Goal: Information Seeking & Learning: Compare options

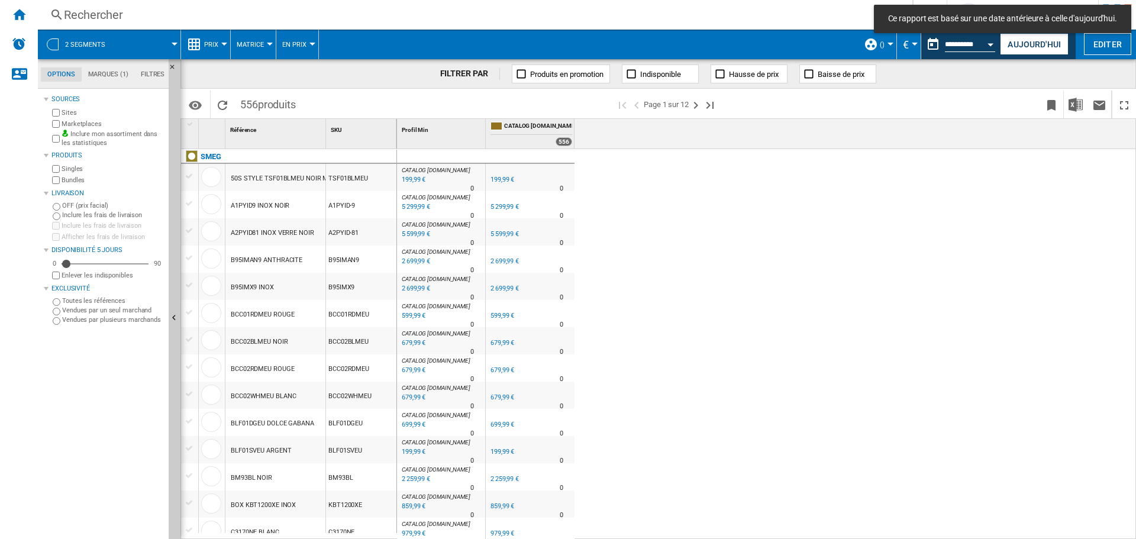
click at [72, 15] on div "Rechercher" at bounding box center [473, 15] width 818 height 17
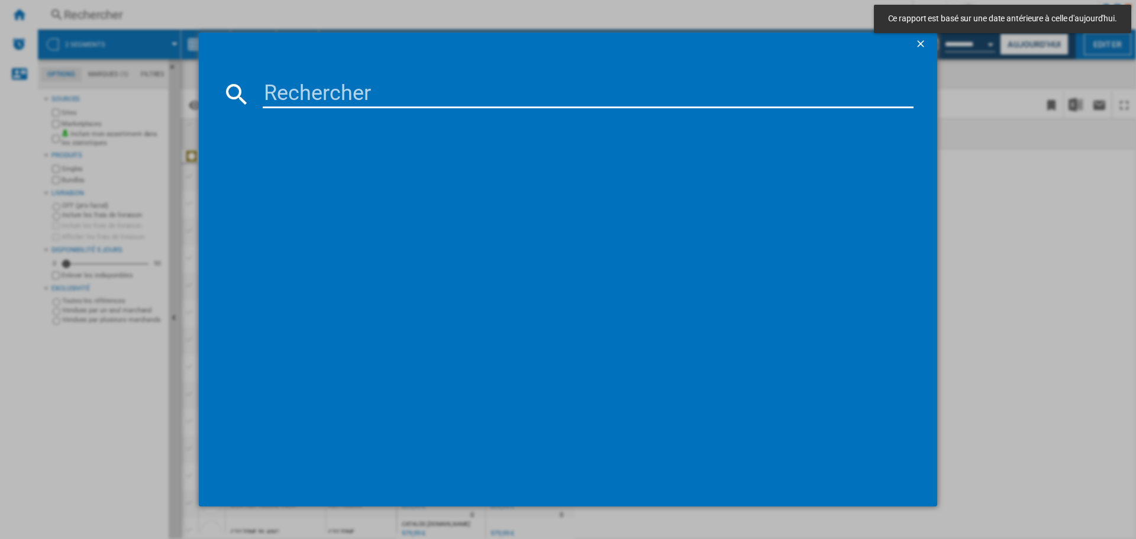
paste input "c6ipblt2"
type input "c6ipblt2"
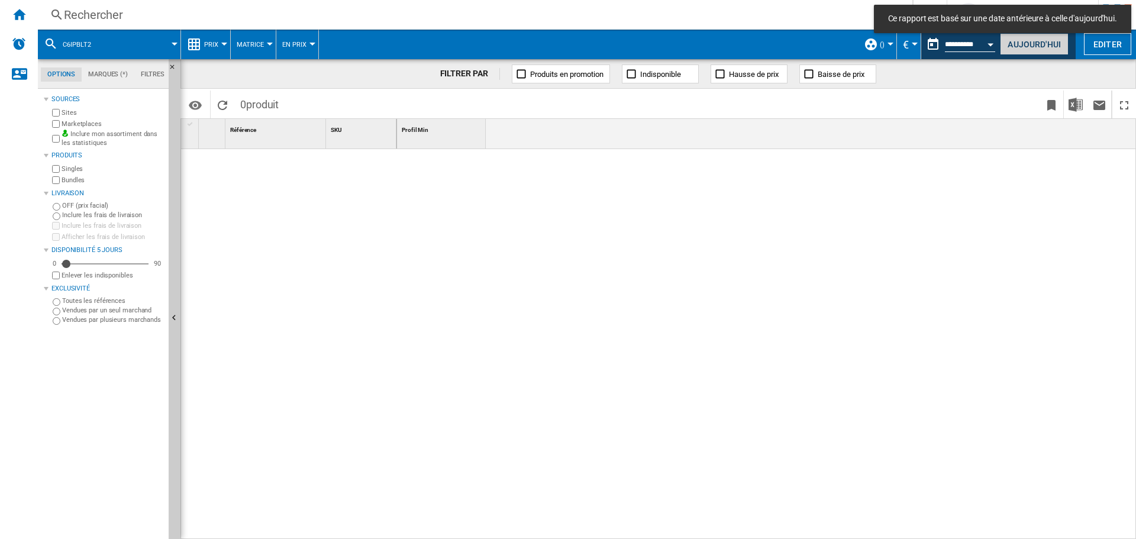
click at [1032, 42] on button "Aujourd'hui" at bounding box center [1034, 44] width 69 height 22
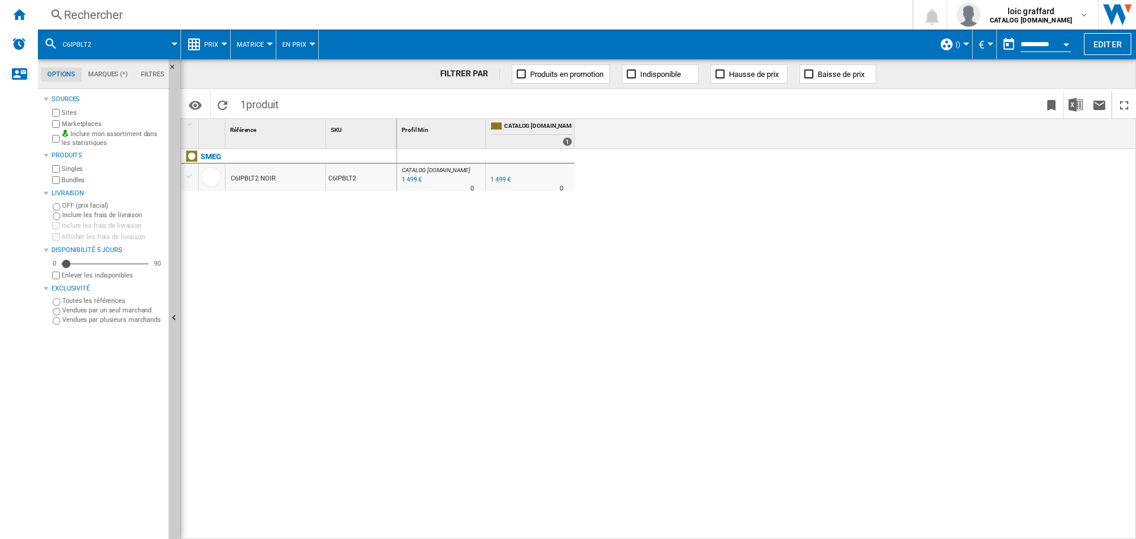
click at [958, 45] on span "()" at bounding box center [958, 45] width 5 height 8
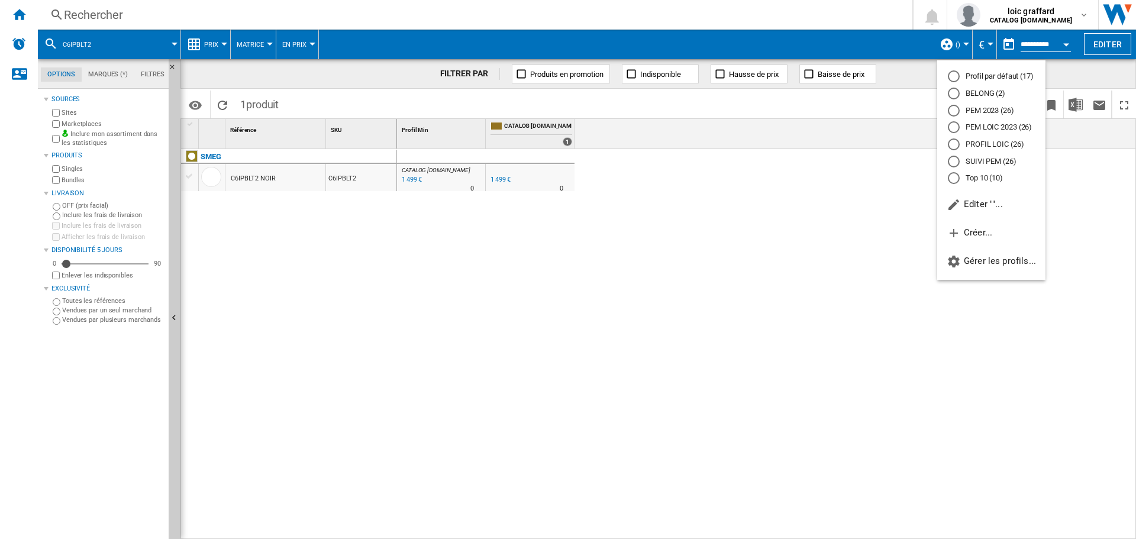
click at [972, 146] on md-radio-button "PROFIL LOIC (26)" at bounding box center [991, 144] width 87 height 11
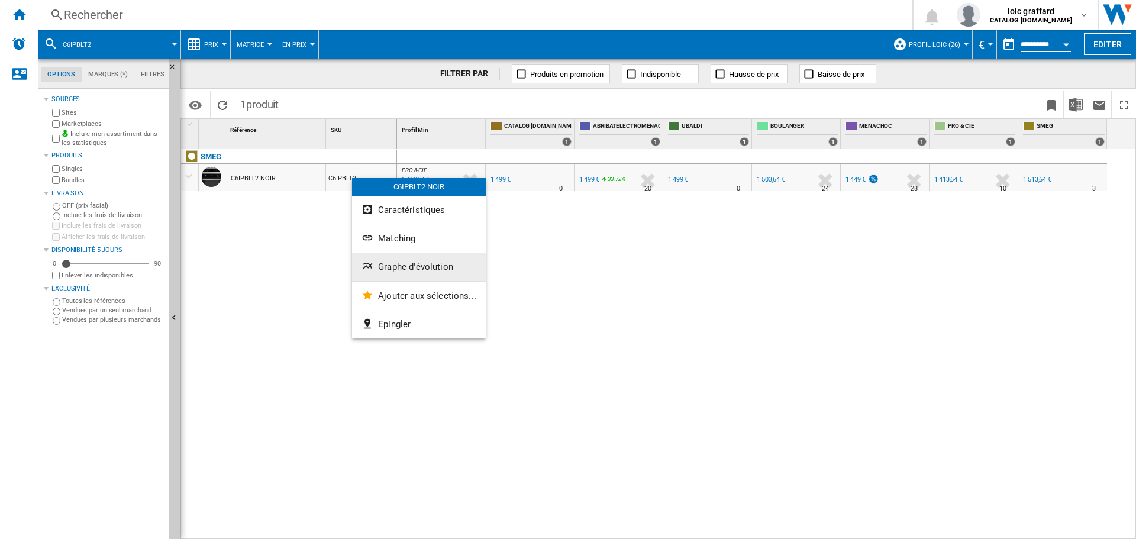
click at [399, 269] on span "Graphe d'évolution" at bounding box center [415, 267] width 75 height 11
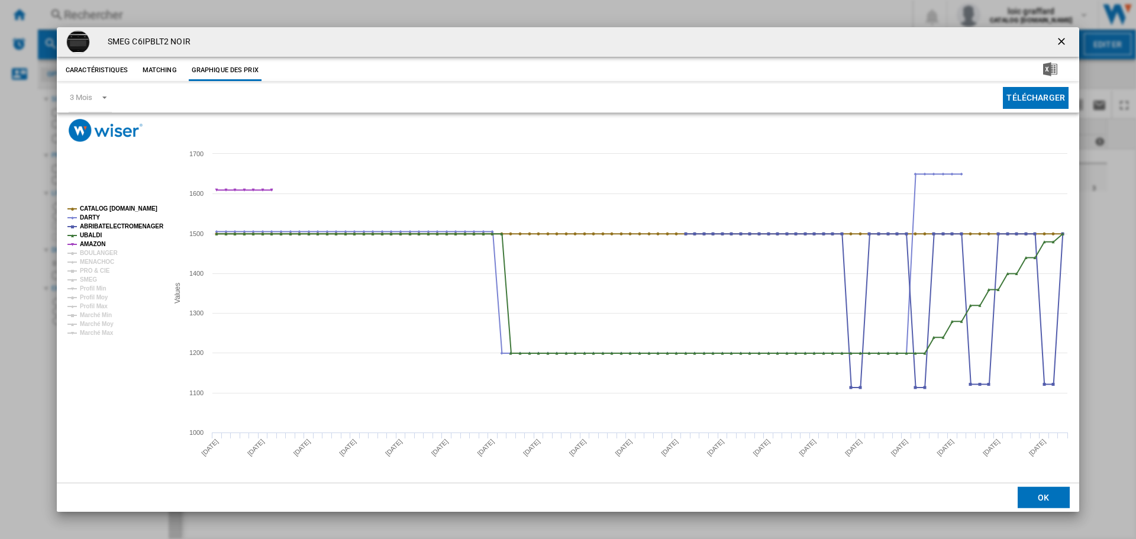
click at [106, 70] on button "Caractéristiques" at bounding box center [97, 70] width 68 height 21
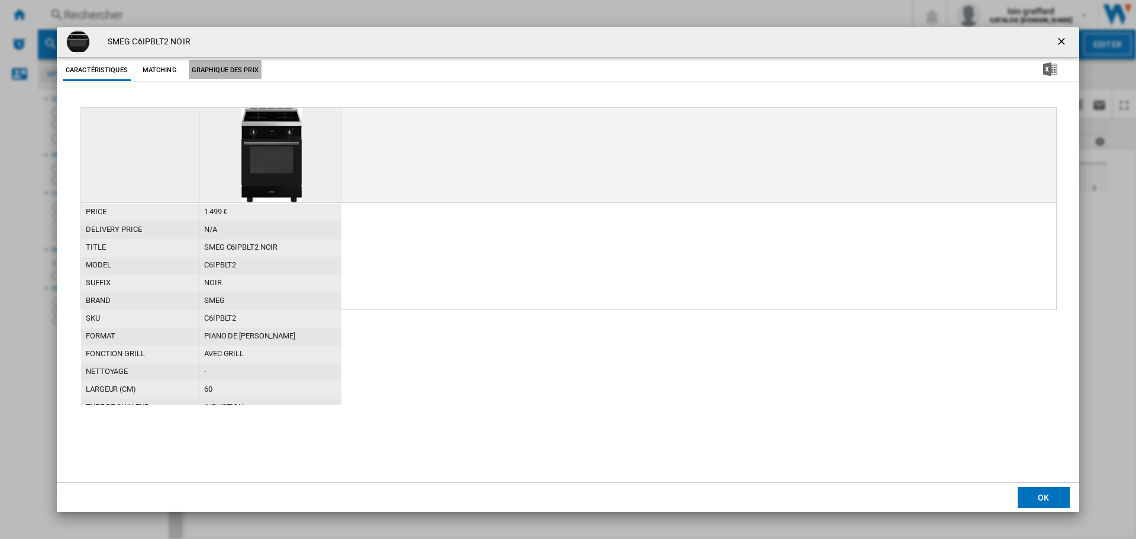
click at [207, 73] on button "Graphique des prix" at bounding box center [225, 70] width 73 height 21
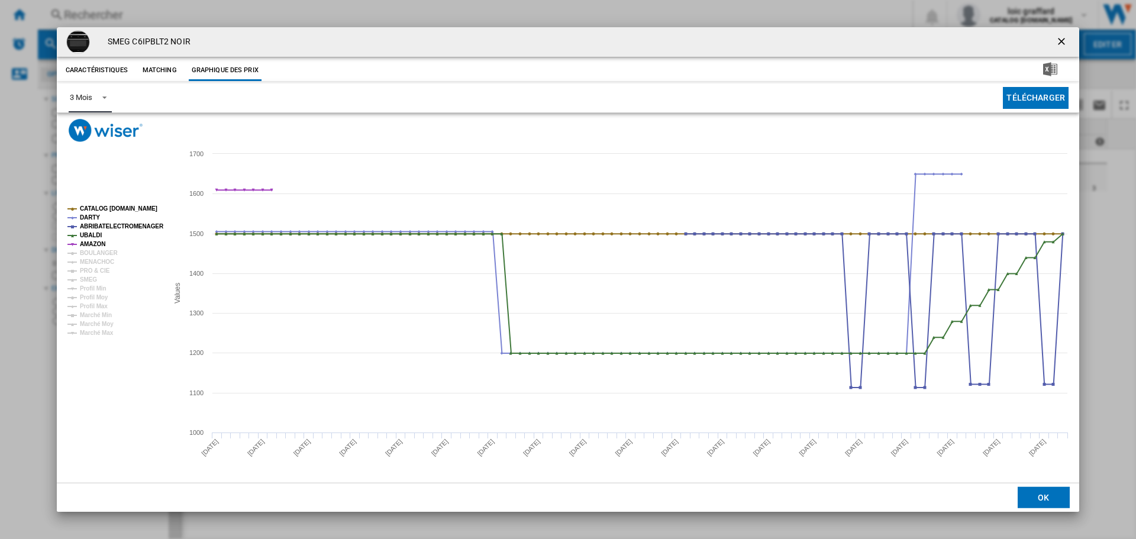
click at [87, 101] on div "3 Mois" at bounding box center [81, 97] width 22 height 9
click at [101, 98] on md-option "3 Mois" at bounding box center [100, 98] width 80 height 28
click at [1060, 39] on ng-md-icon "getI18NText('BUTTONS.CLOSE_DIALOG')" at bounding box center [1063, 43] width 14 height 14
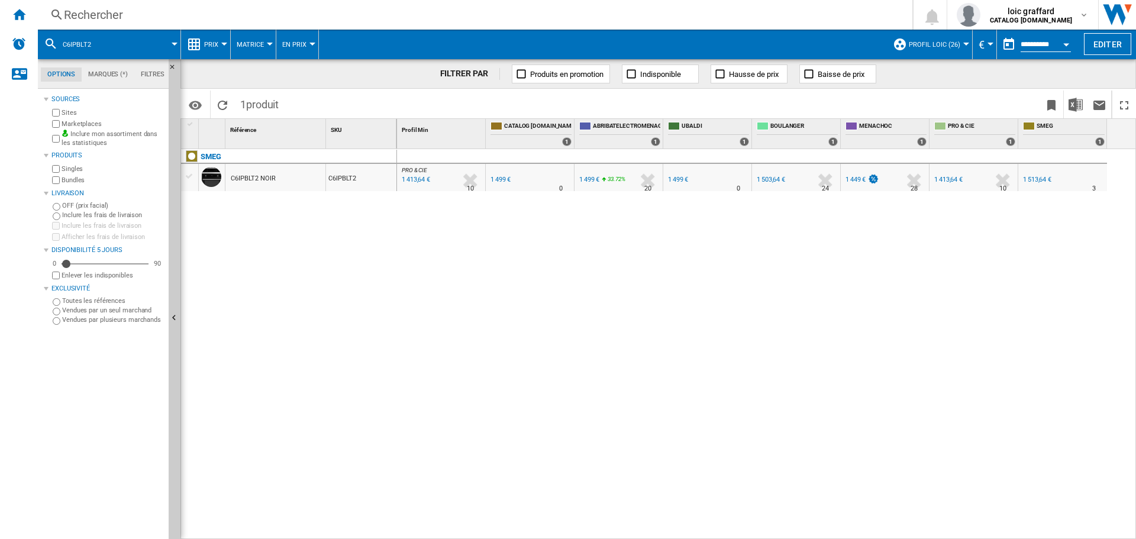
click at [67, 9] on div "Rechercher" at bounding box center [473, 15] width 818 height 17
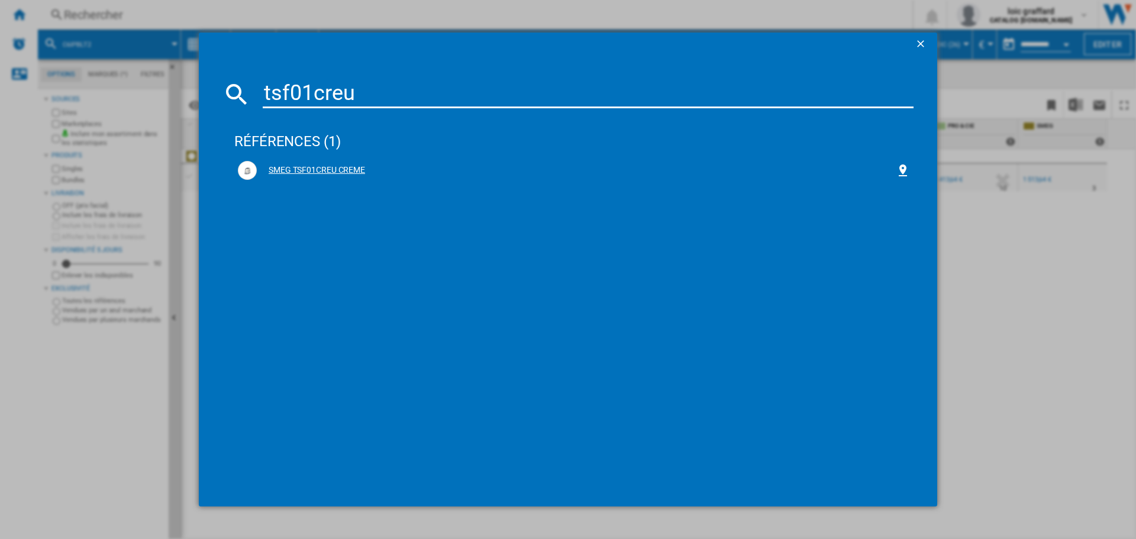
type input "tsf01creu"
click at [343, 170] on div "SMEG TSF01CREU CREME" at bounding box center [576, 171] width 639 height 12
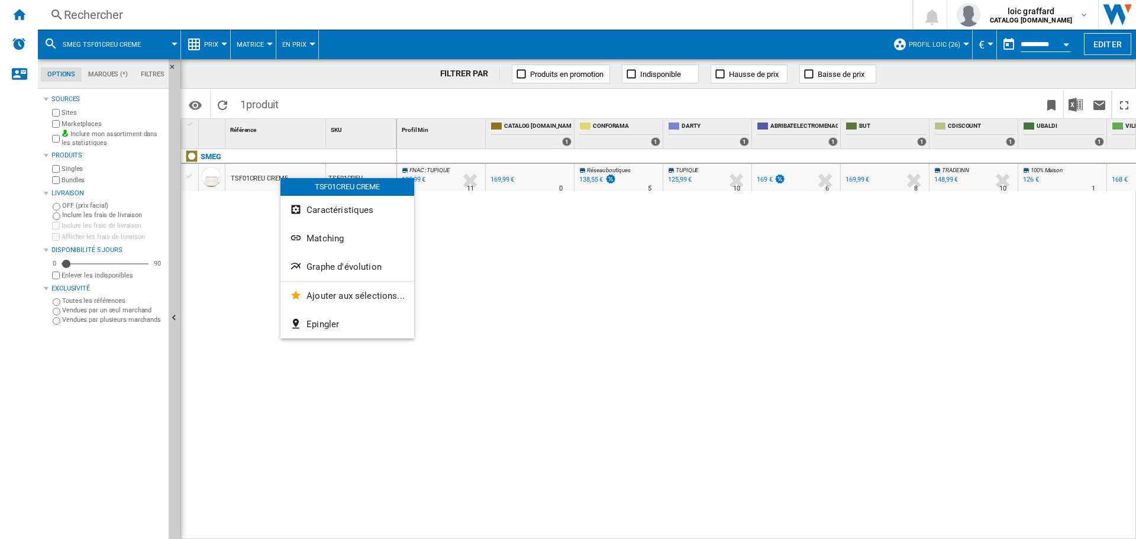
click at [321, 262] on button "Graphe d'évolution" at bounding box center [348, 267] width 134 height 28
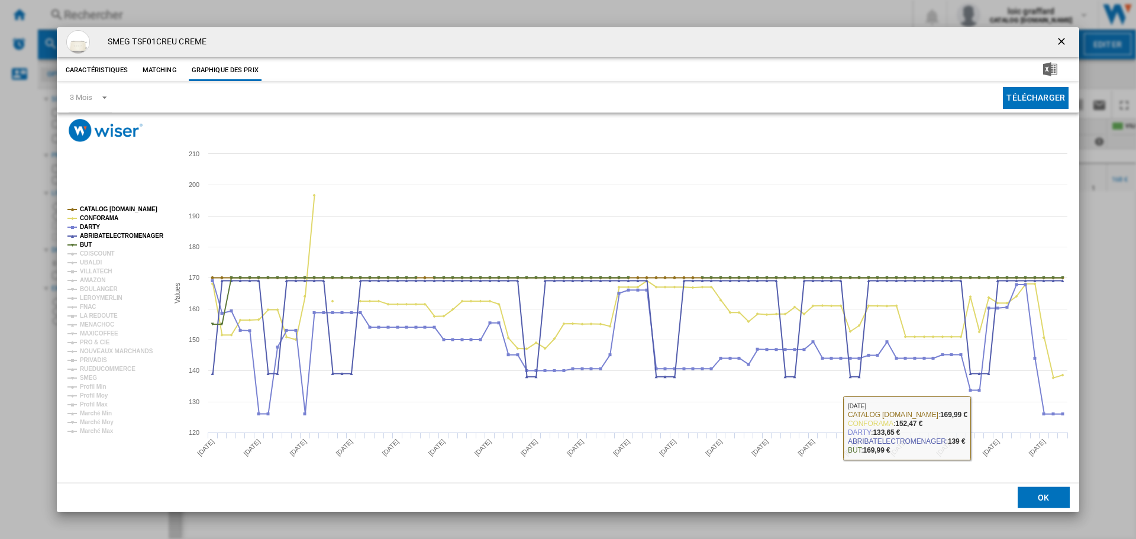
drag, startPoint x: 975, startPoint y: 428, endPoint x: 978, endPoint y: 446, distance: 18.5
click at [978, 446] on rect "Product popup" at bounding box center [568, 312] width 1023 height 341
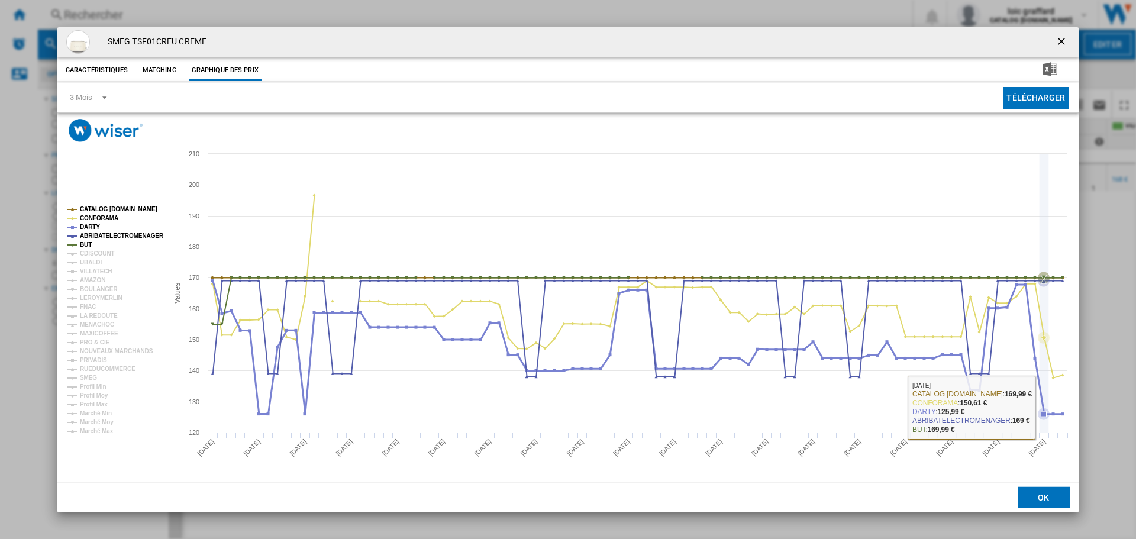
click at [1042, 414] on icon "Product popup" at bounding box center [638, 347] width 862 height 133
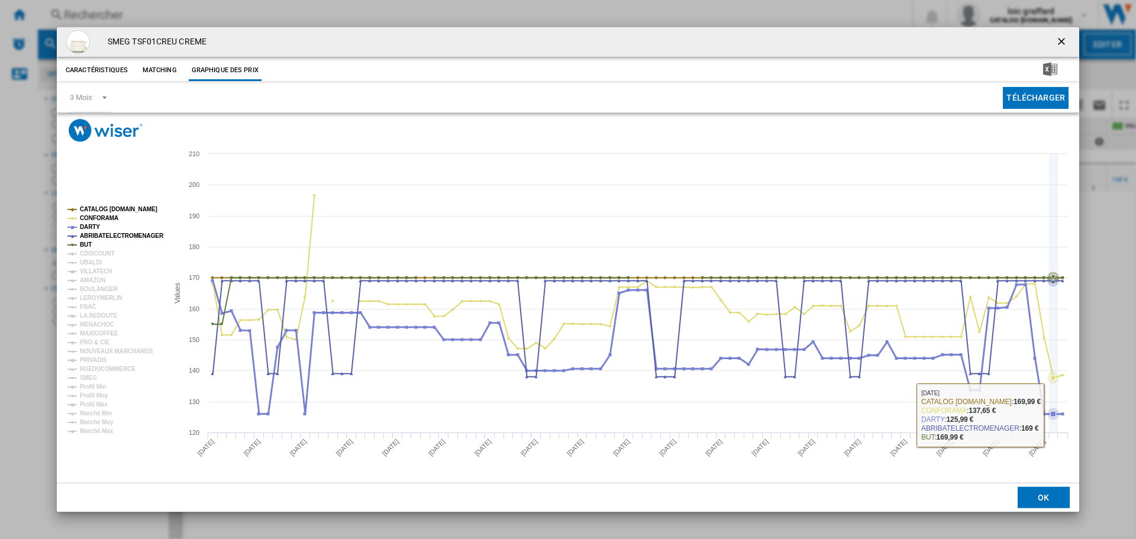
click at [1055, 414] on icon "Product popup" at bounding box center [638, 347] width 862 height 133
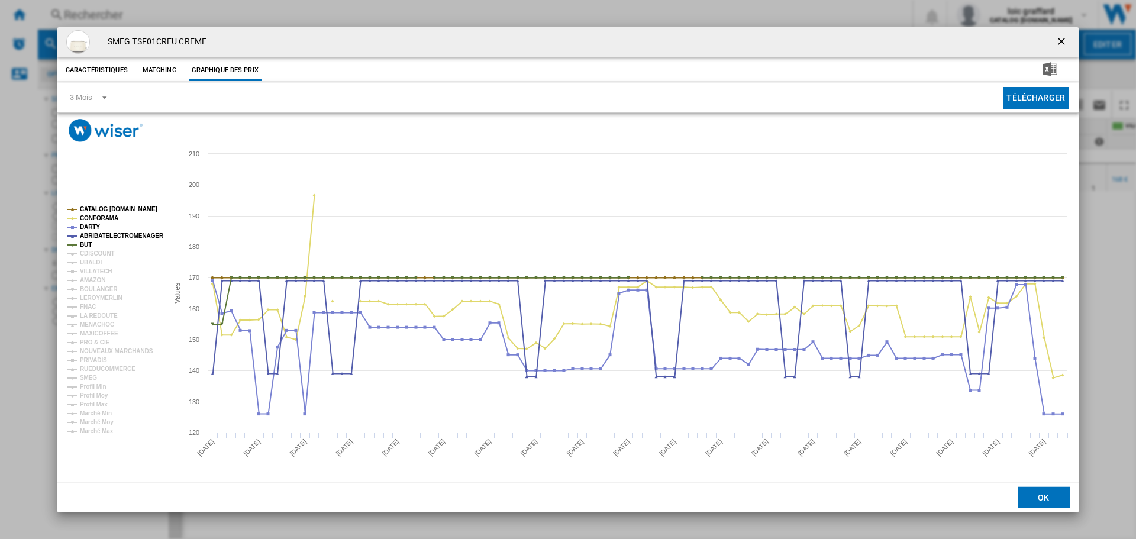
click at [1063, 40] on ng-md-icon "getI18NText('BUTTONS.CLOSE_DIALOG')" at bounding box center [1063, 43] width 14 height 14
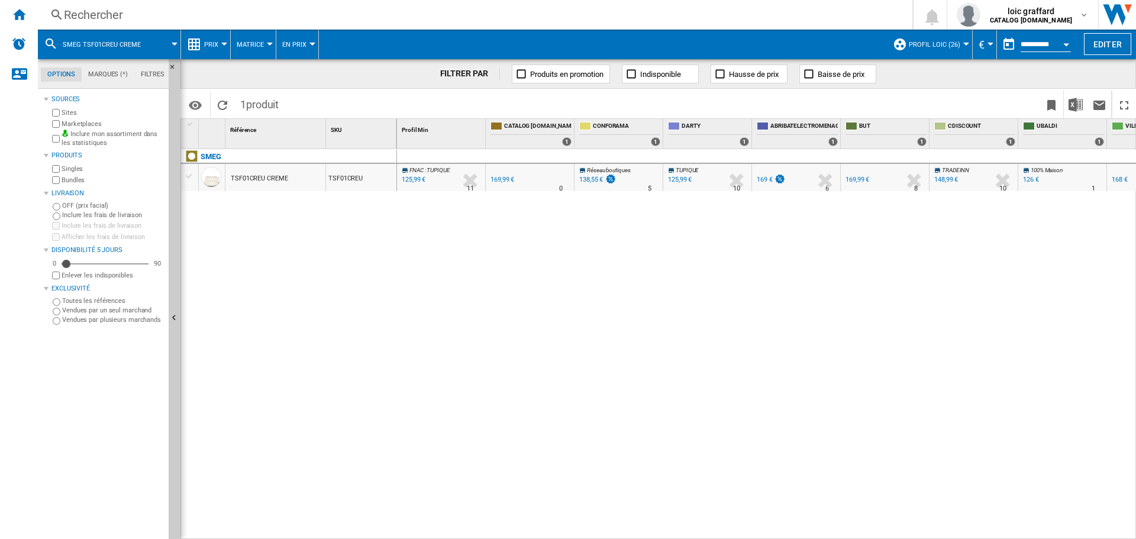
click at [84, 15] on div "Rechercher" at bounding box center [473, 15] width 818 height 17
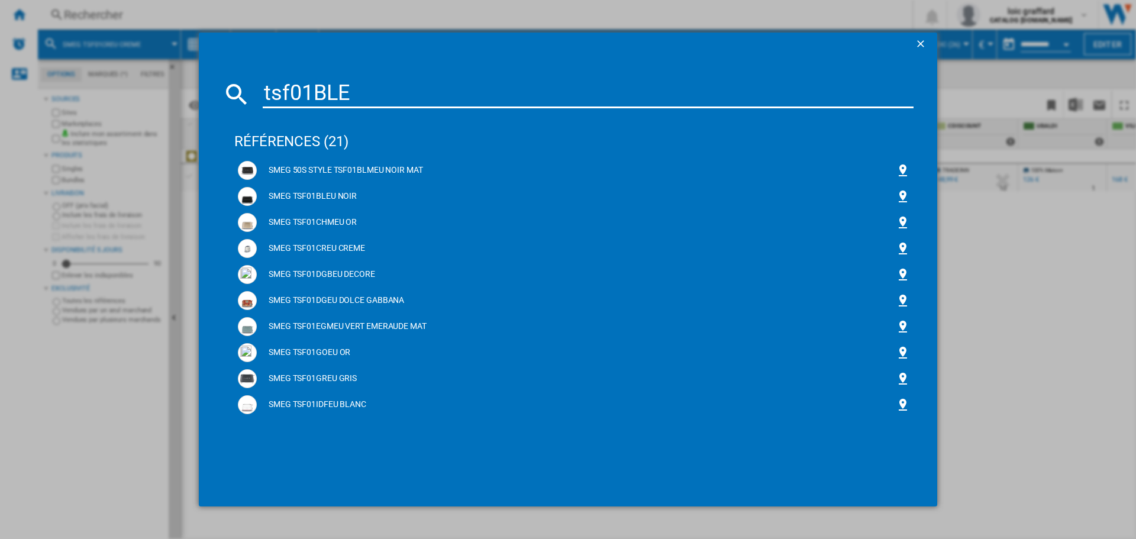
type input "tsf01BLEU"
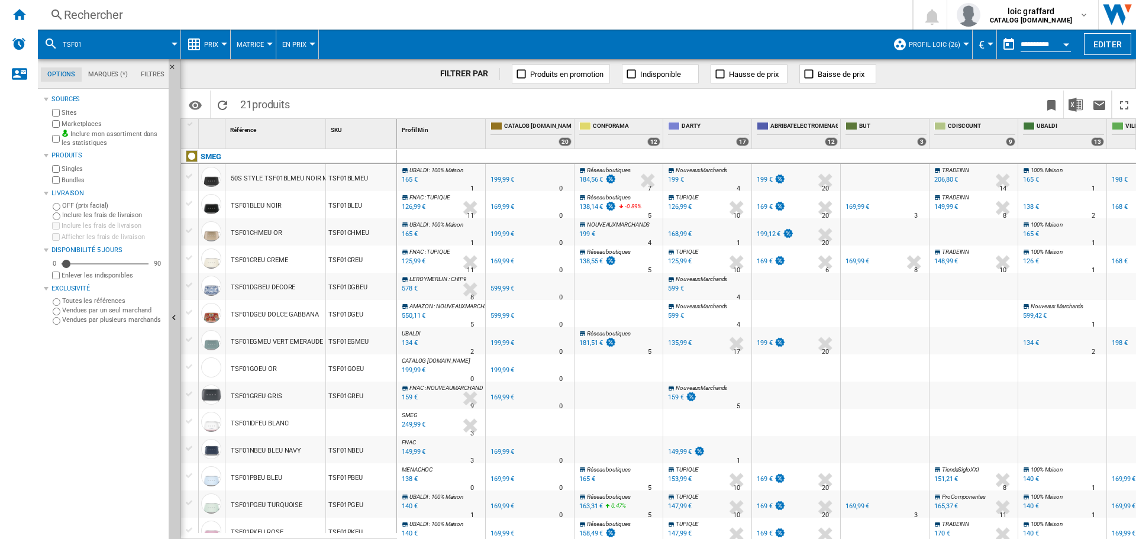
click at [54, 18] on ng-md-icon at bounding box center [57, 15] width 14 height 15
click at [68, 14] on div "Rechercher" at bounding box center [473, 15] width 818 height 17
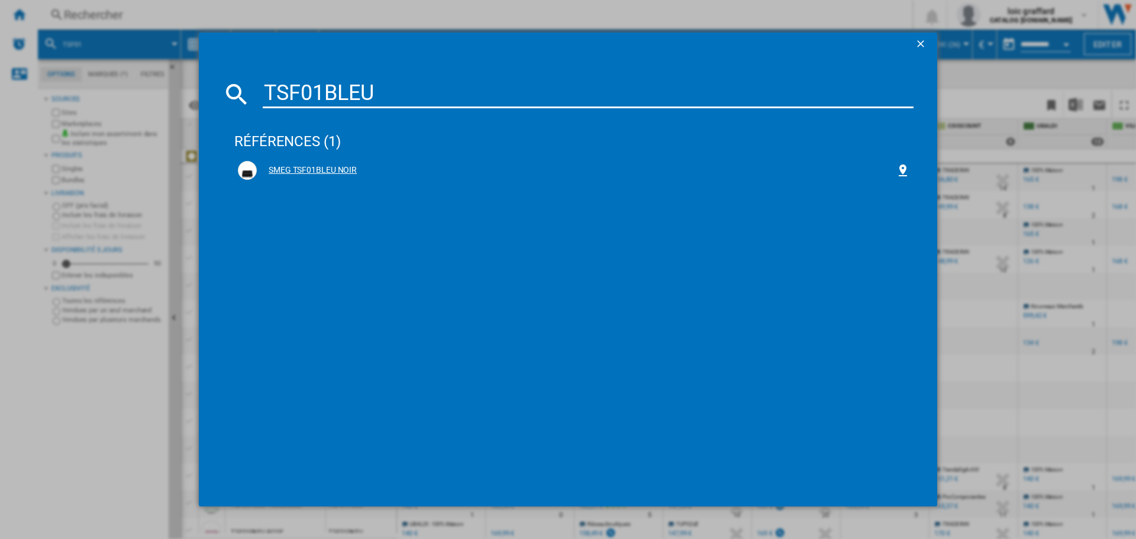
type input "TSF01BLEU"
click at [337, 171] on div "SMEG TSF01BLEU NOIR" at bounding box center [576, 171] width 639 height 12
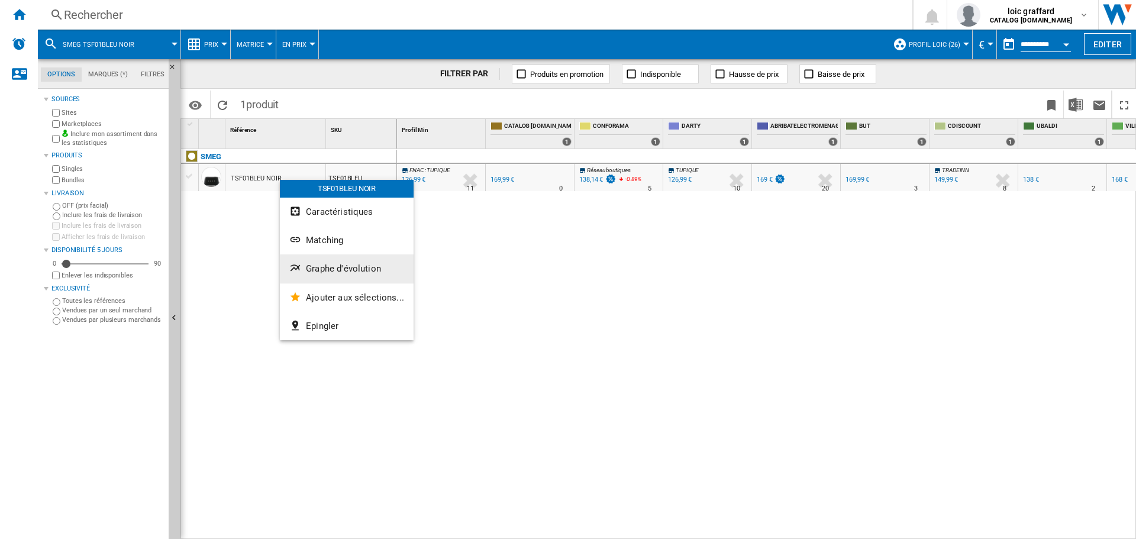
click at [330, 268] on span "Graphe d'évolution" at bounding box center [343, 268] width 75 height 11
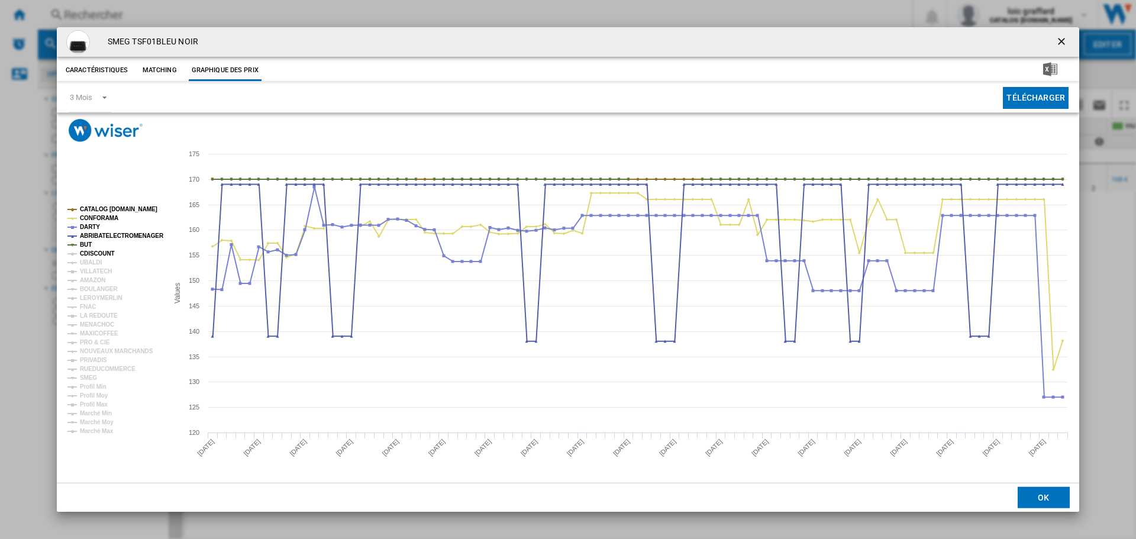
click at [97, 253] on tspan "CDISCOUNT" at bounding box center [97, 253] width 35 height 7
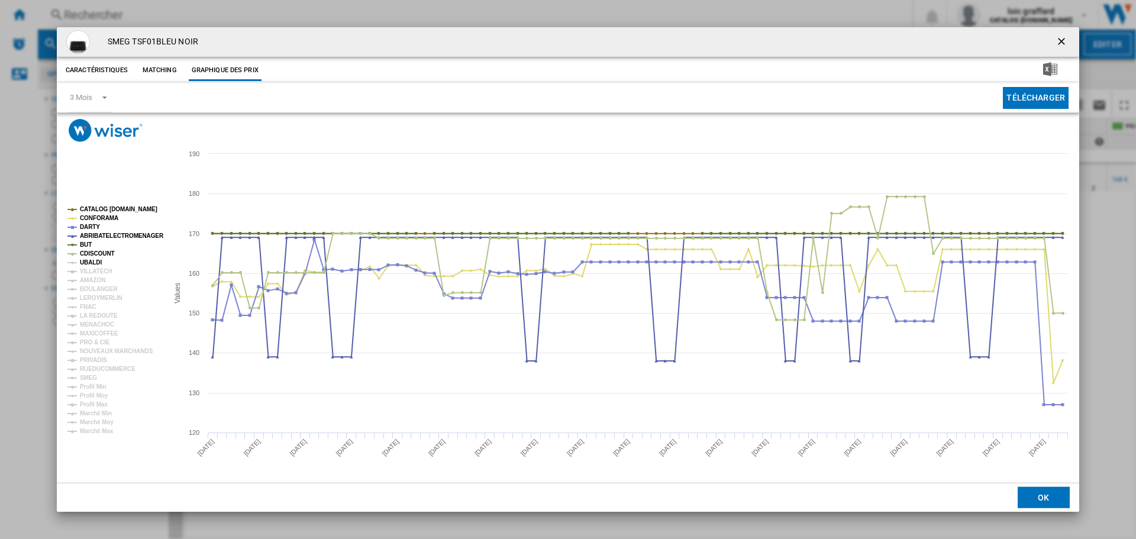
click at [99, 262] on tspan "UBALDI" at bounding box center [91, 262] width 22 height 7
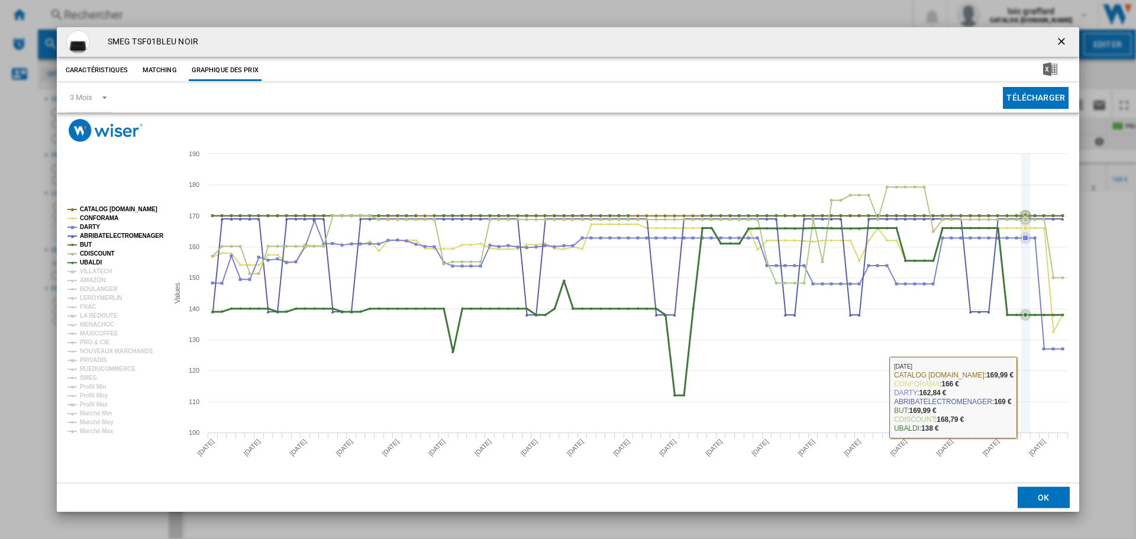
drag, startPoint x: 1023, startPoint y: 397, endPoint x: 852, endPoint y: 415, distance: 172.0
click at [852, 415] on icon "Created with Highcharts 5.0.14 Values 120 130 140 150 160 170 180 190 100 110 C…" at bounding box center [568, 312] width 1023 height 341
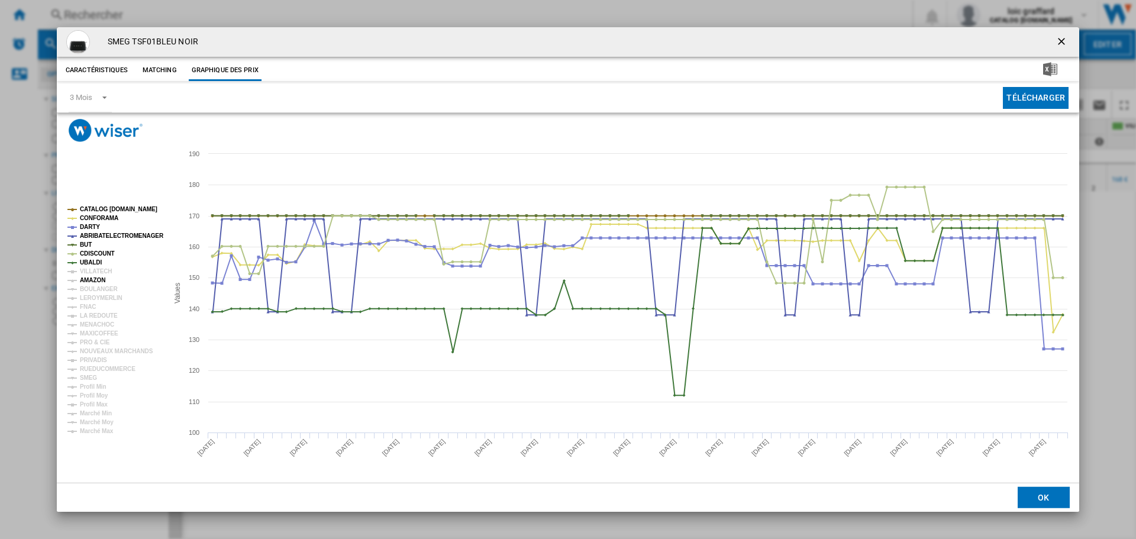
click at [95, 280] on tspan "AMAZON" at bounding box center [92, 280] width 25 height 7
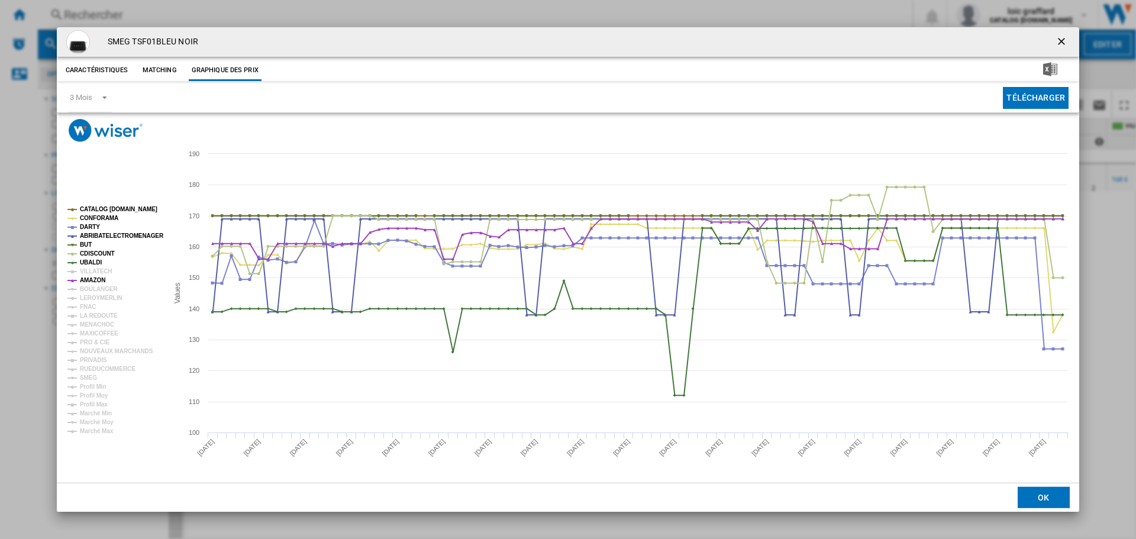
click at [95, 280] on tspan "AMAZON" at bounding box center [92, 280] width 25 height 7
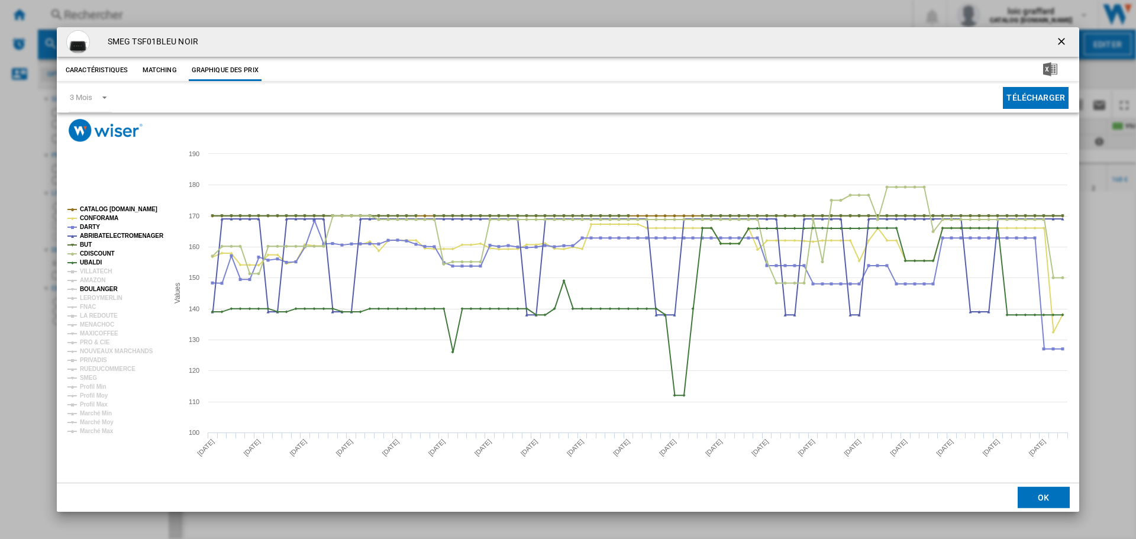
click at [95, 288] on tspan "BOULANGER" at bounding box center [99, 289] width 38 height 7
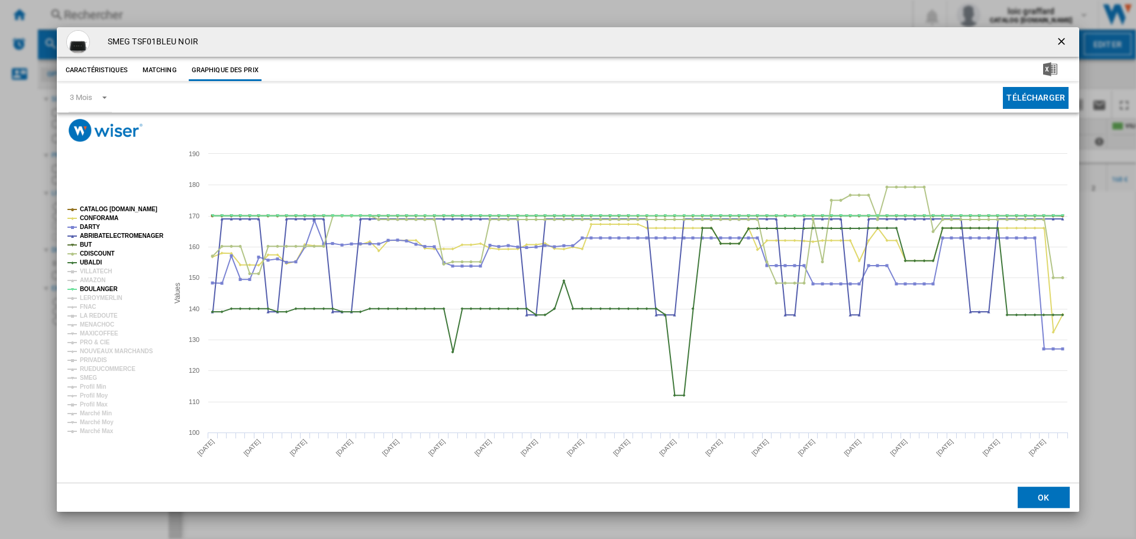
click at [95, 288] on tspan "BOULANGER" at bounding box center [99, 289] width 38 height 7
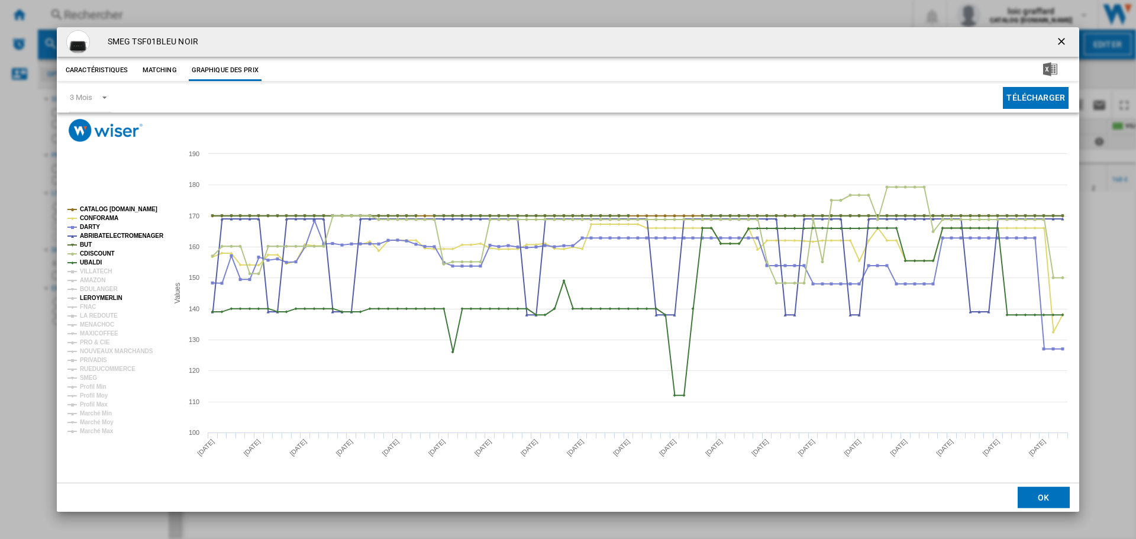
click at [95, 299] on tspan "LEROYMERLIN" at bounding box center [101, 298] width 43 height 7
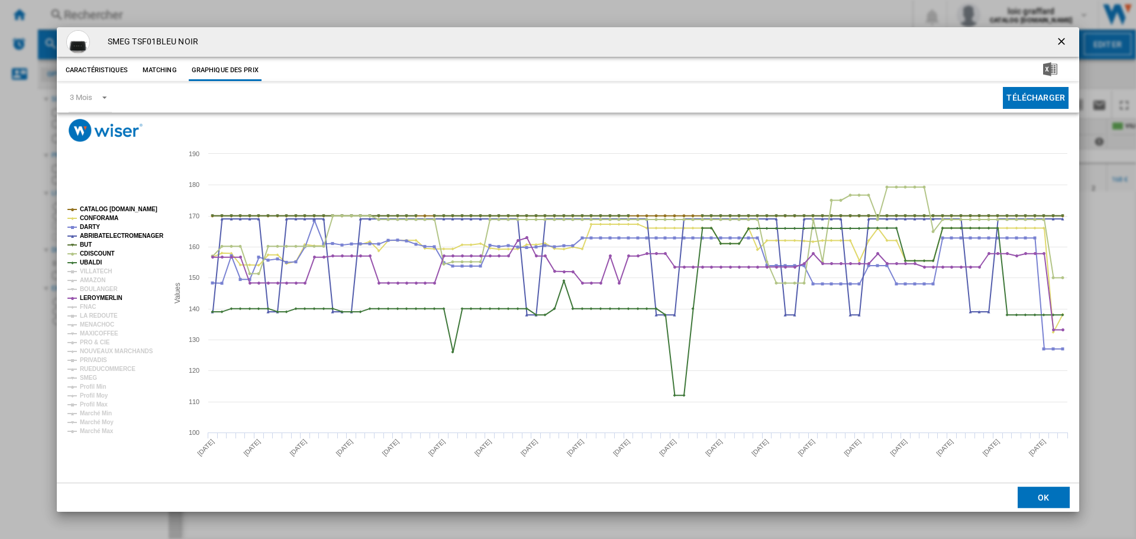
click at [95, 299] on tspan "LEROYMERLIN" at bounding box center [101, 298] width 43 height 7
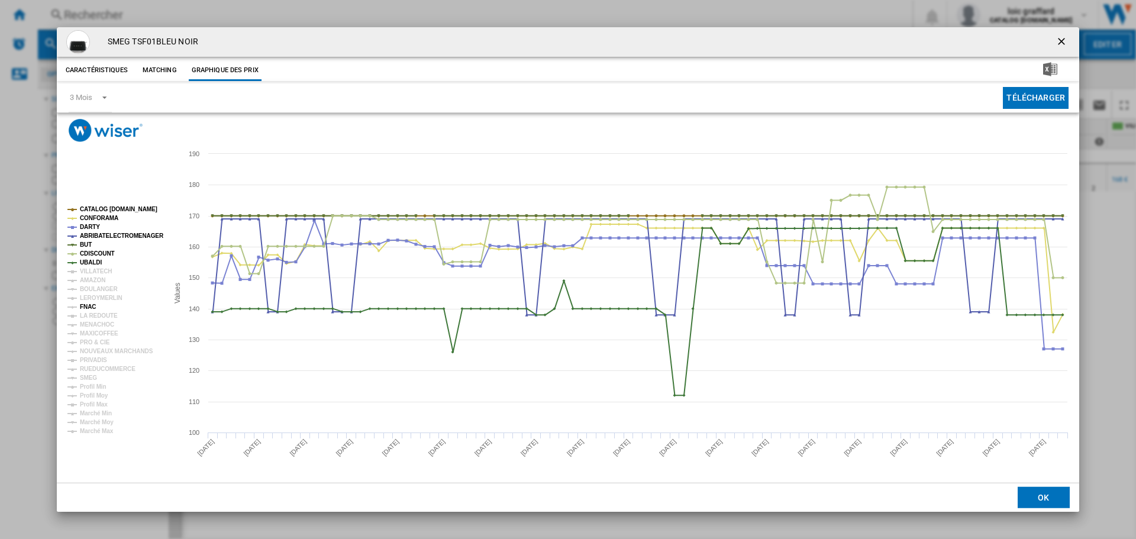
click at [95, 304] on tspan "FNAC" at bounding box center [88, 307] width 16 height 7
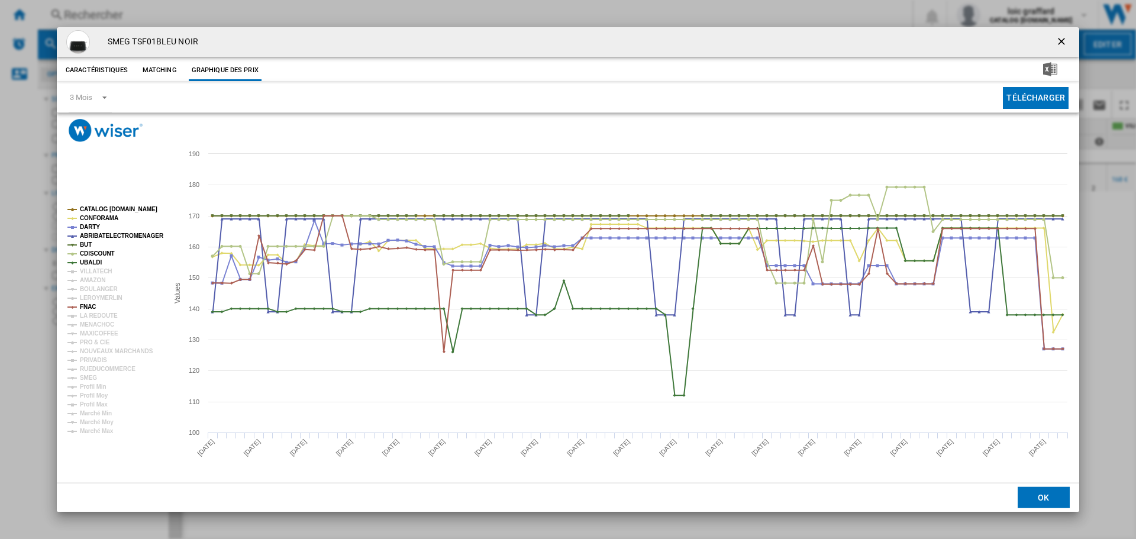
click at [95, 304] on tspan "FNAC" at bounding box center [88, 307] width 16 height 7
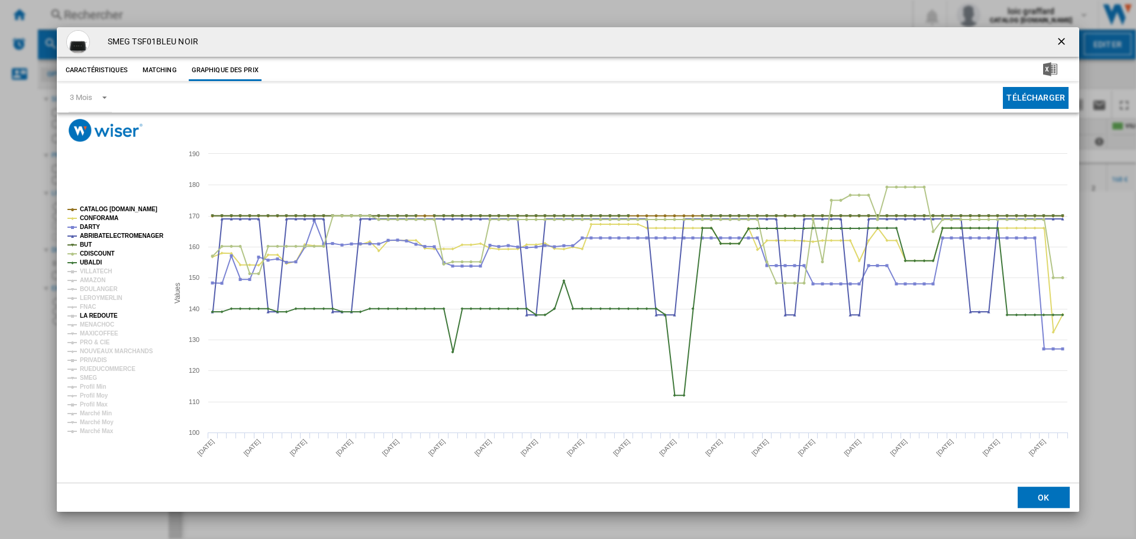
click at [94, 313] on tspan "LA REDOUTE" at bounding box center [99, 316] width 38 height 7
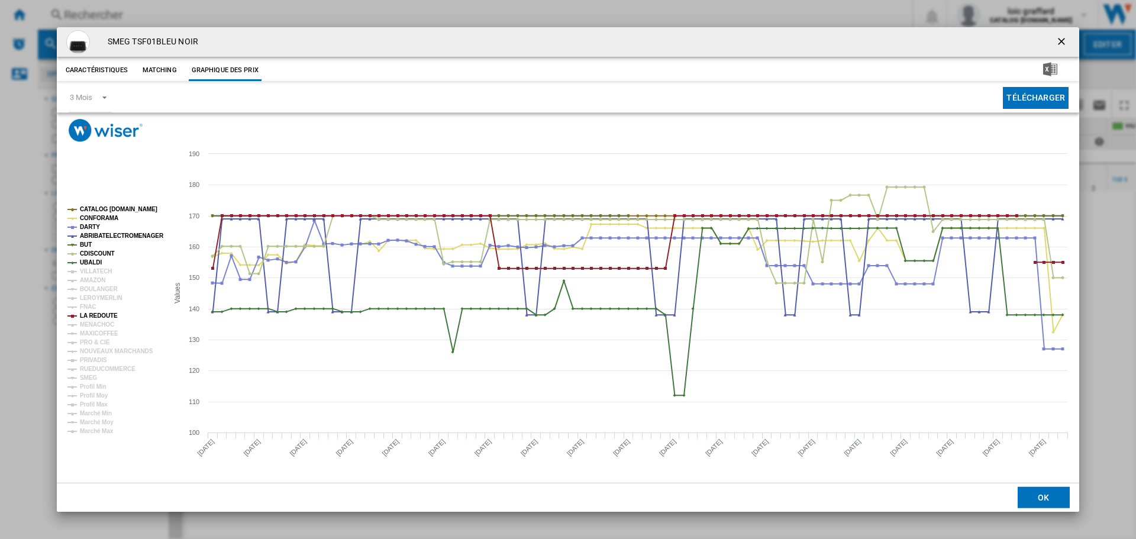
click at [94, 313] on tspan "LA REDOUTE" at bounding box center [99, 316] width 38 height 7
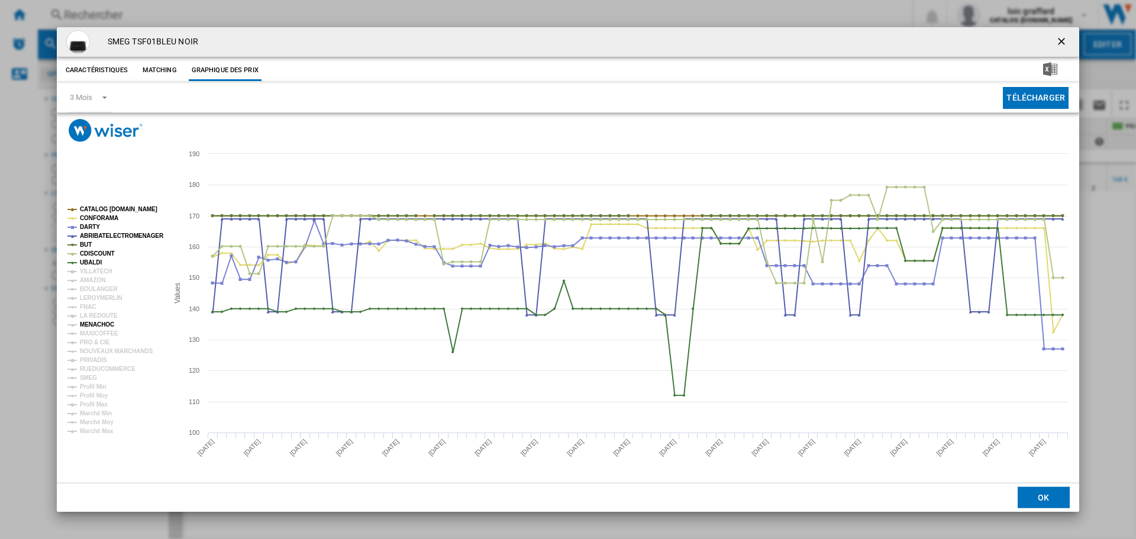
click at [91, 322] on tspan "MENACHOC" at bounding box center [97, 324] width 34 height 7
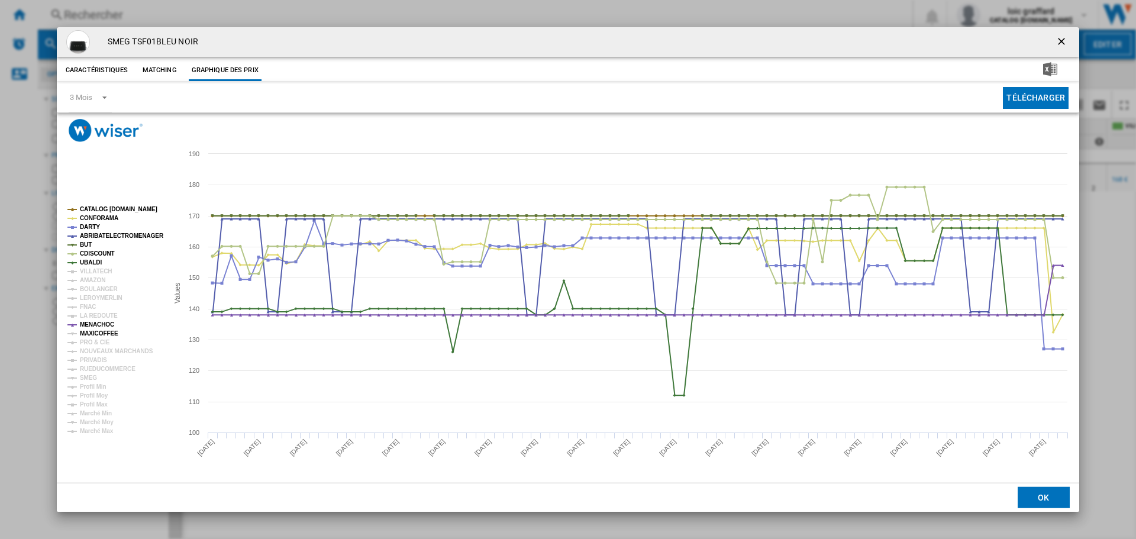
click at [98, 331] on tspan "MAXICOFFEE" at bounding box center [99, 333] width 38 height 7
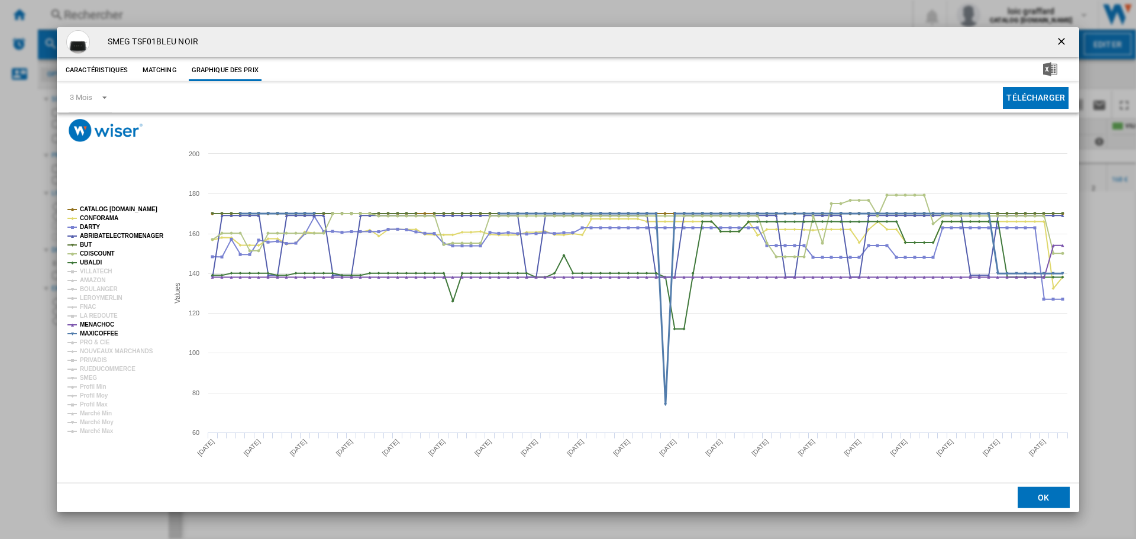
click at [99, 333] on tspan "MAXICOFFEE" at bounding box center [99, 333] width 38 height 7
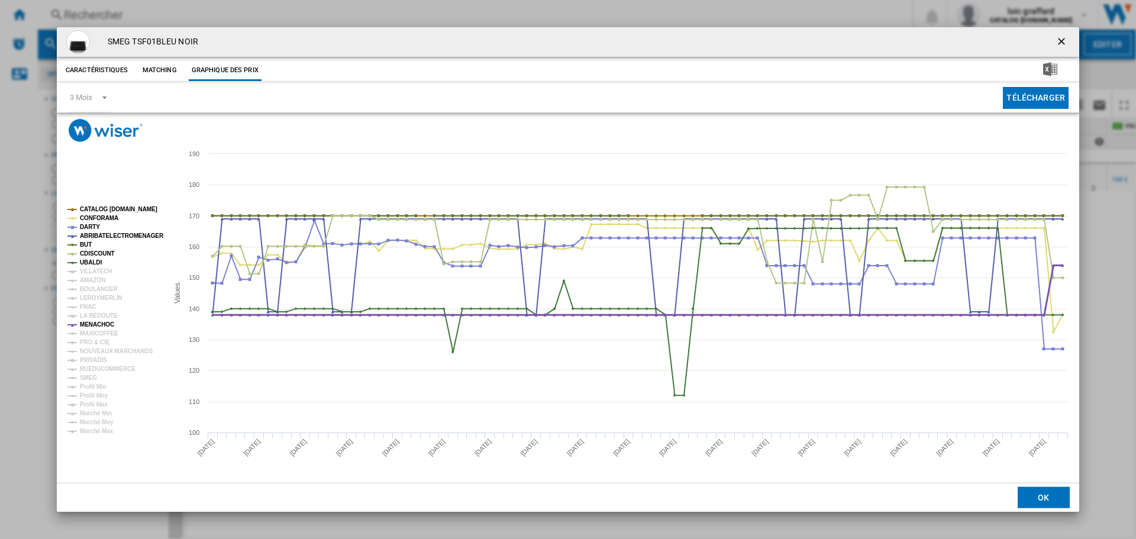
click at [92, 323] on tspan "MENACHOC" at bounding box center [97, 324] width 34 height 7
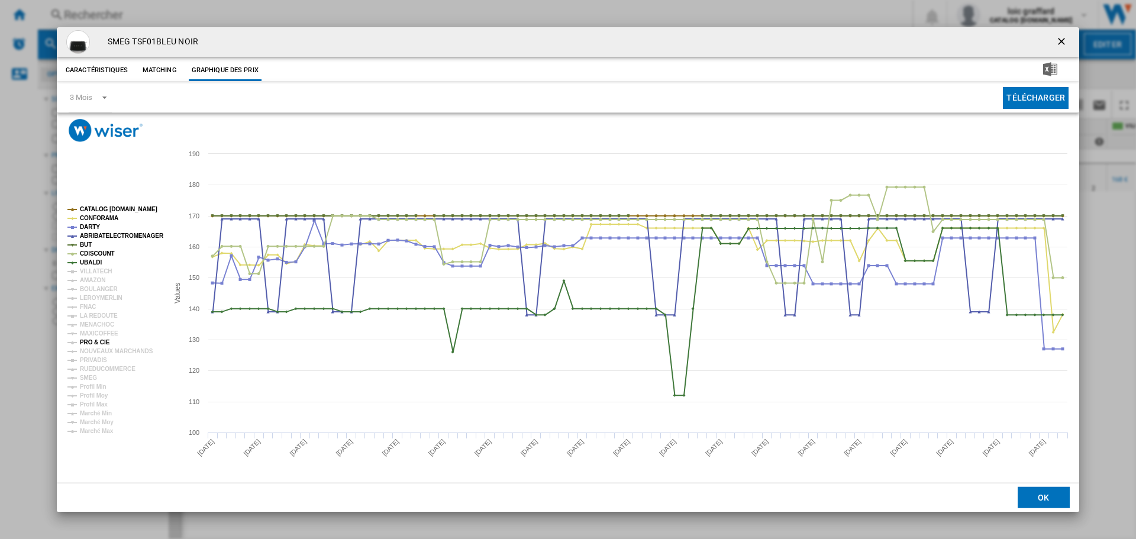
click at [91, 339] on tspan "PRO & CIE" at bounding box center [95, 342] width 30 height 7
click at [88, 351] on tspan "NOUVEAUX MARCHANDS" at bounding box center [116, 351] width 73 height 7
click at [88, 359] on tspan "PRIVADIS" at bounding box center [93, 360] width 27 height 7
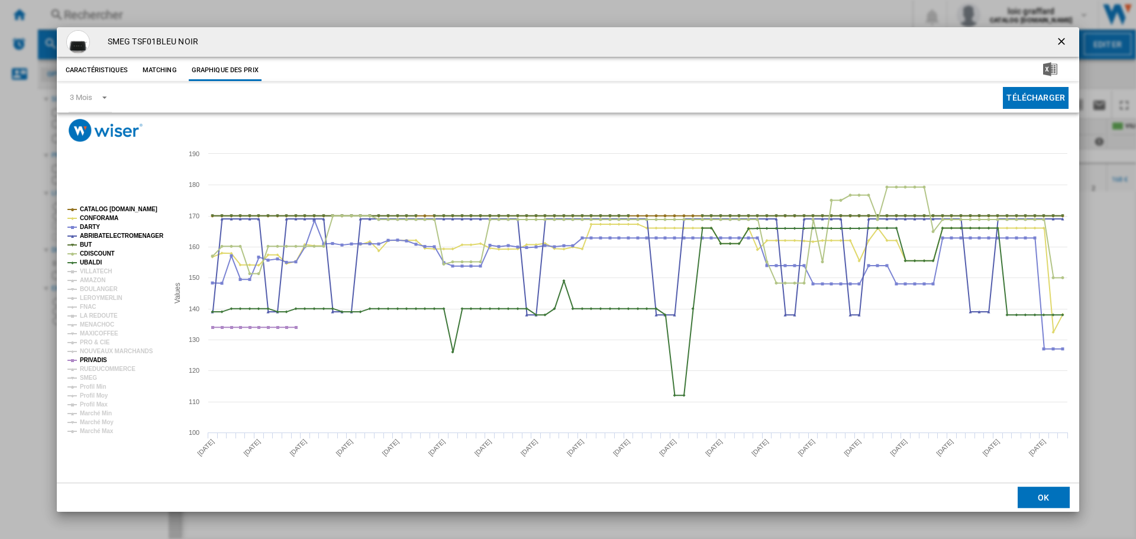
click at [88, 359] on tspan "PRIVADIS" at bounding box center [93, 360] width 27 height 7
click at [86, 368] on tspan "RUEDUCOMMERCE" at bounding box center [108, 369] width 56 height 7
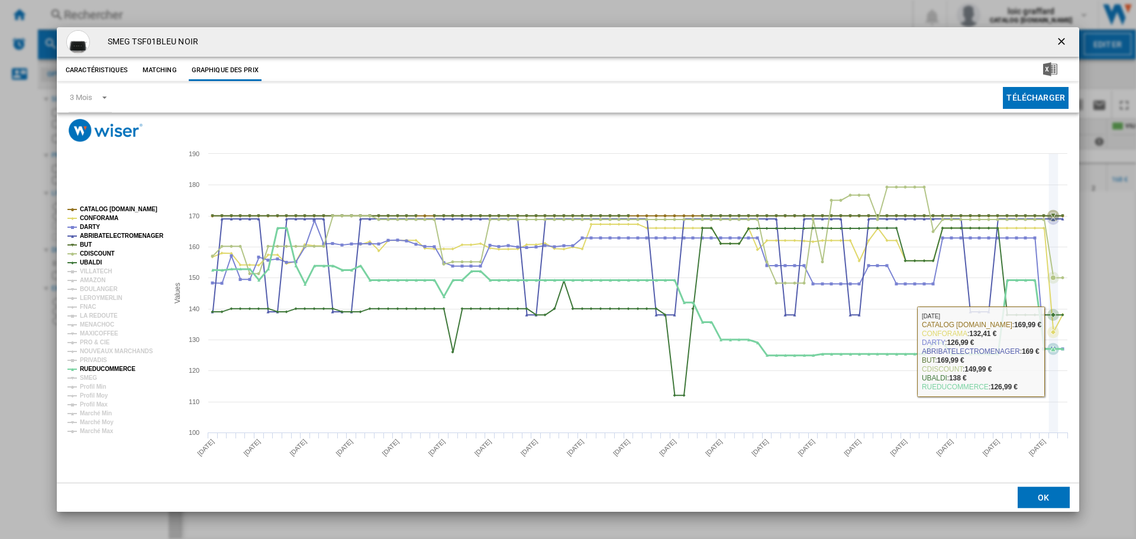
click at [1052, 352] on icon "Product popup" at bounding box center [1053, 348] width 5 height 5
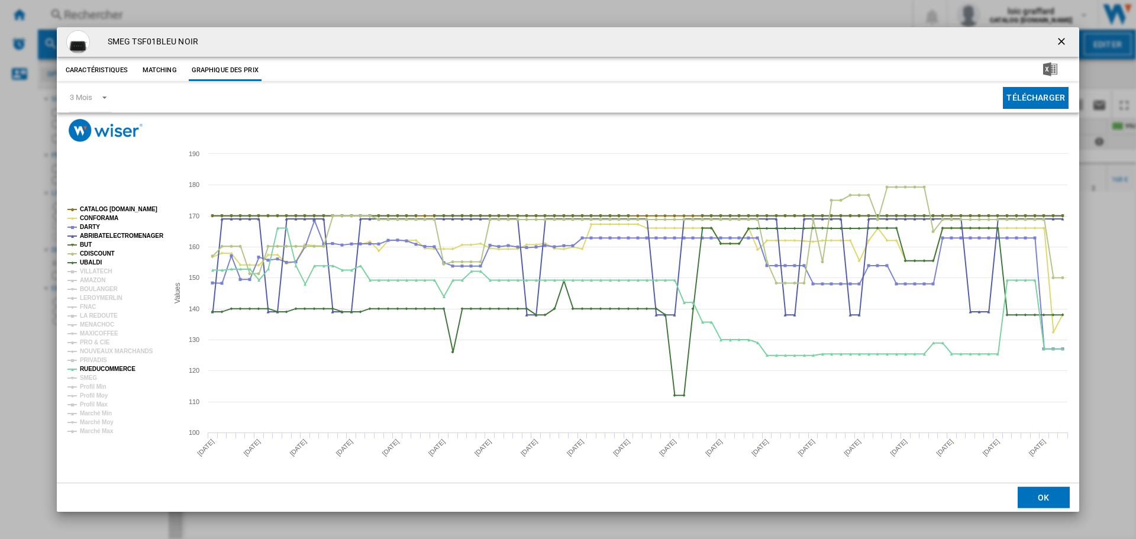
click at [1059, 38] on ng-md-icon "getI18NText('BUTTONS.CLOSE_DIALOG')" at bounding box center [1063, 43] width 14 height 14
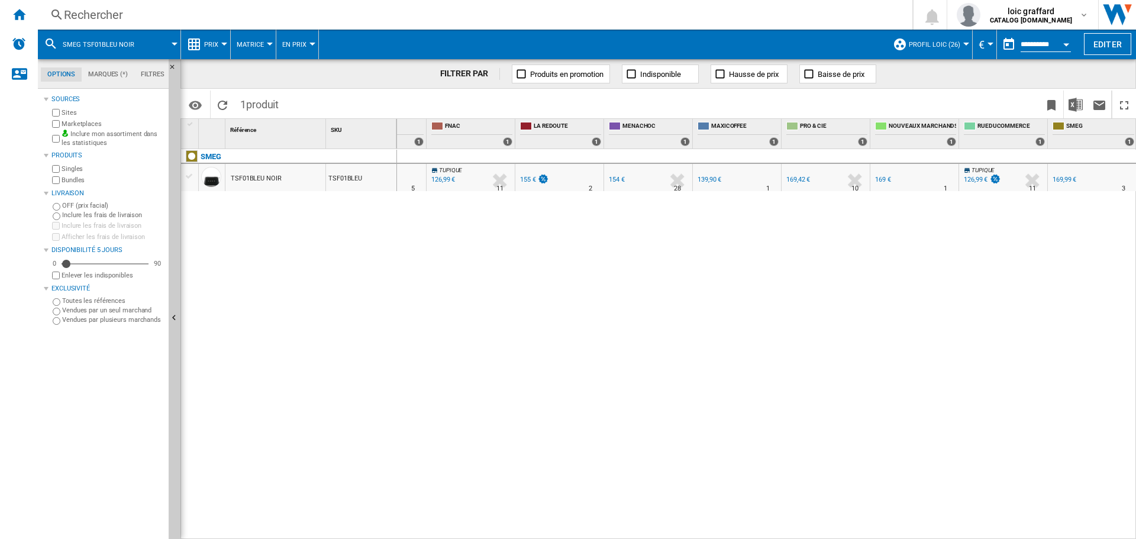
click at [975, 179] on div "126,99 €" at bounding box center [976, 180] width 24 height 8
click at [76, 12] on div "Rechercher" at bounding box center [473, 15] width 818 height 17
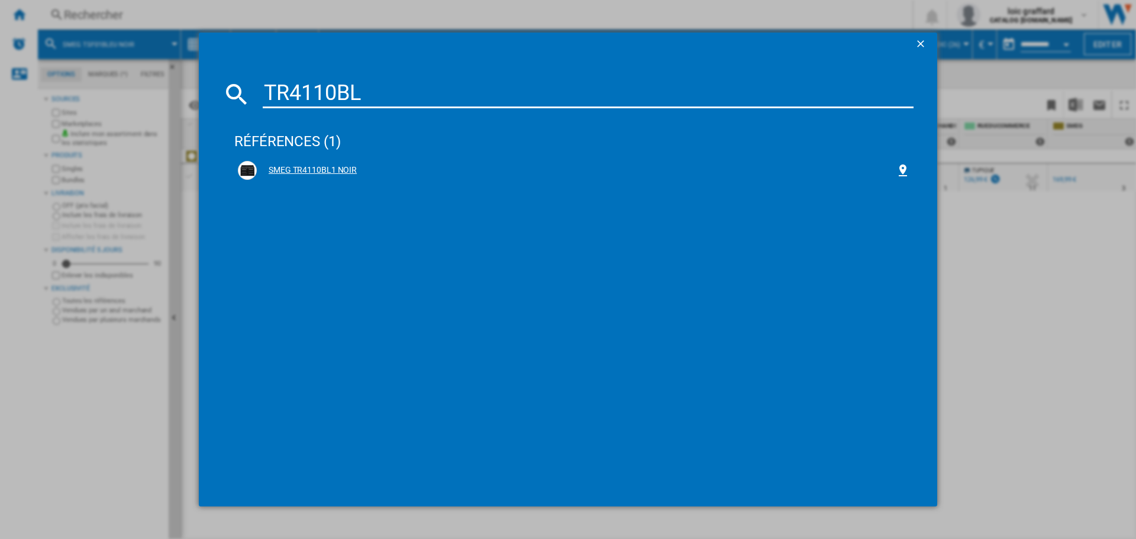
type input "TR4110BL"
click at [336, 172] on div "SMEG TR4110BL1 NOIR" at bounding box center [576, 171] width 639 height 12
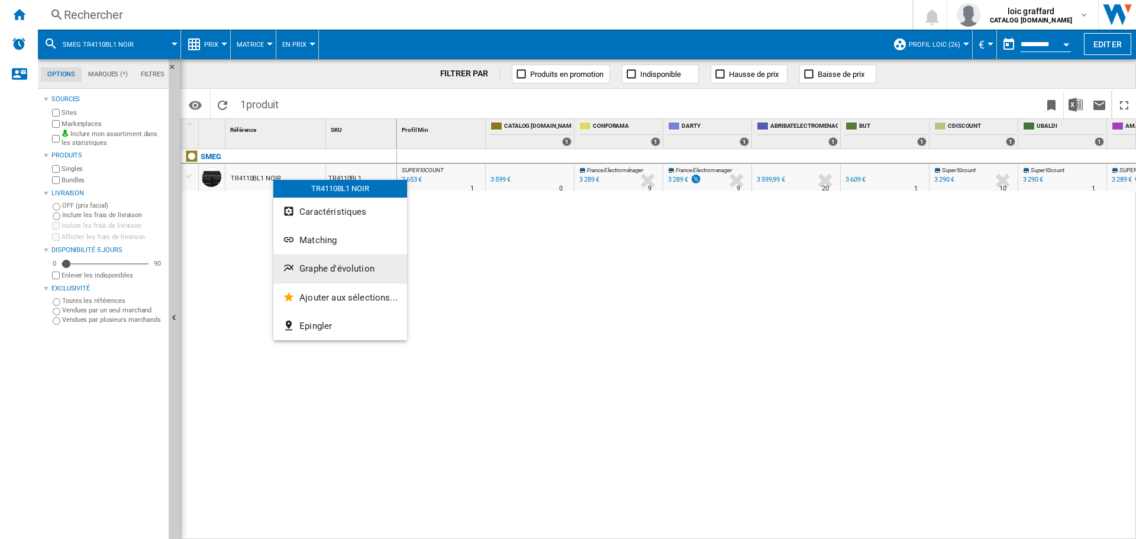
click at [310, 269] on span "Graphe d'évolution" at bounding box center [336, 268] width 75 height 11
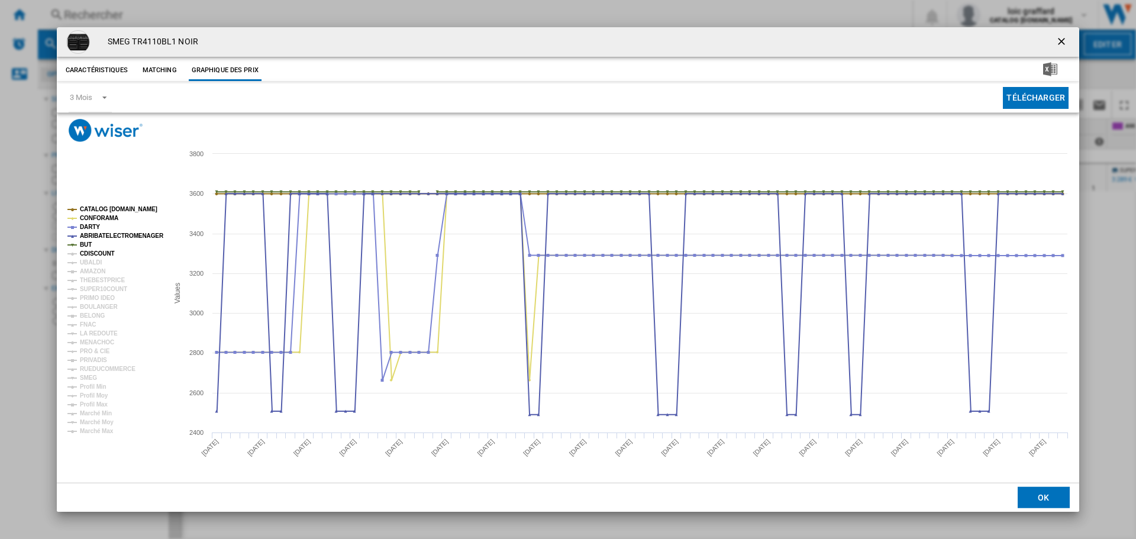
click at [83, 256] on tspan "CDISCOUNT" at bounding box center [97, 253] width 35 height 7
click at [86, 263] on tspan "UBALDI" at bounding box center [91, 262] width 22 height 7
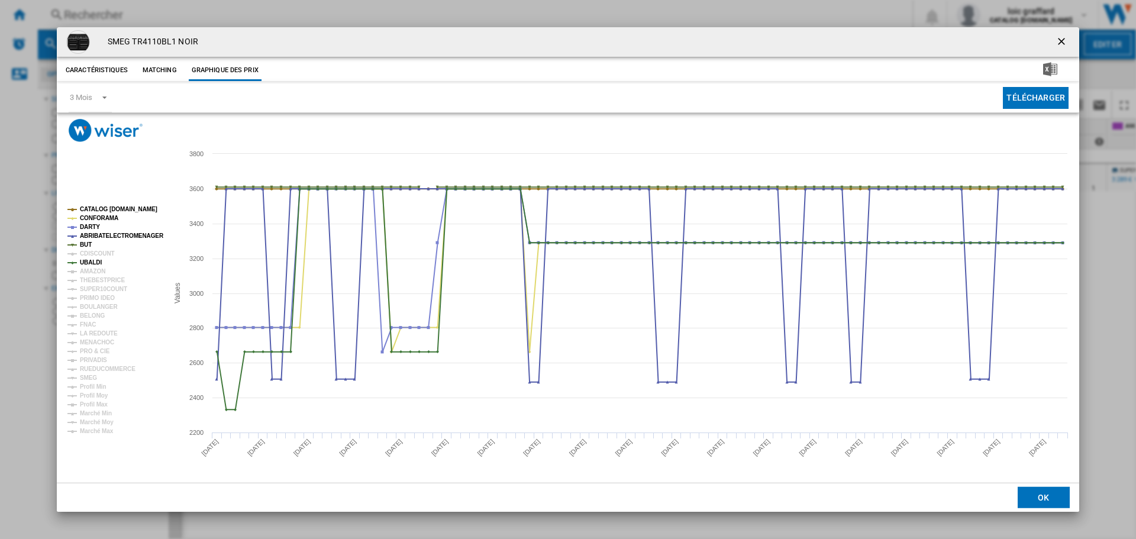
click at [86, 263] on tspan "UBALDI" at bounding box center [91, 262] width 22 height 7
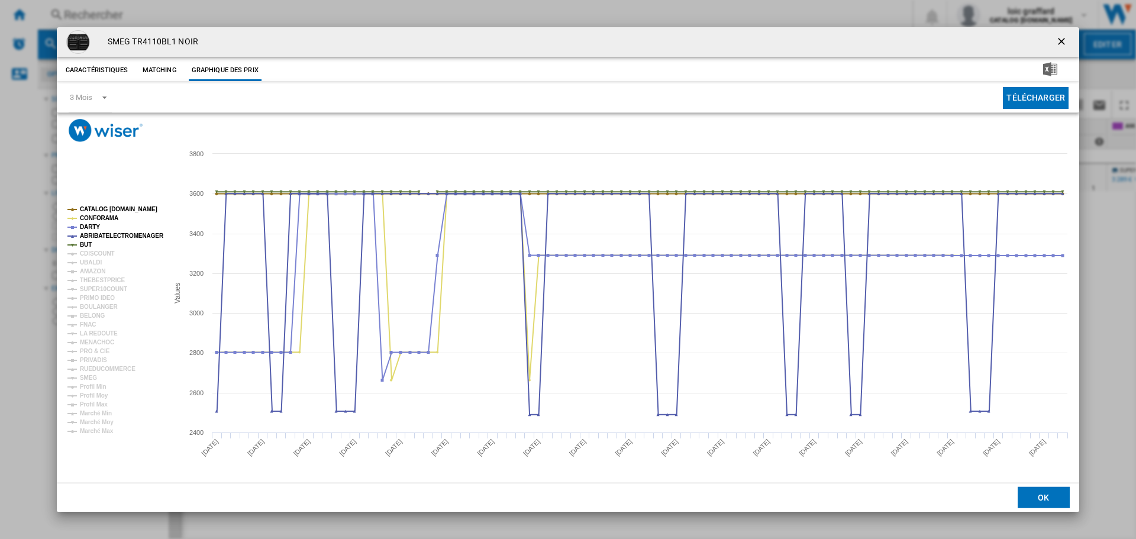
click at [86, 263] on tspan "UBALDI" at bounding box center [91, 262] width 22 height 7
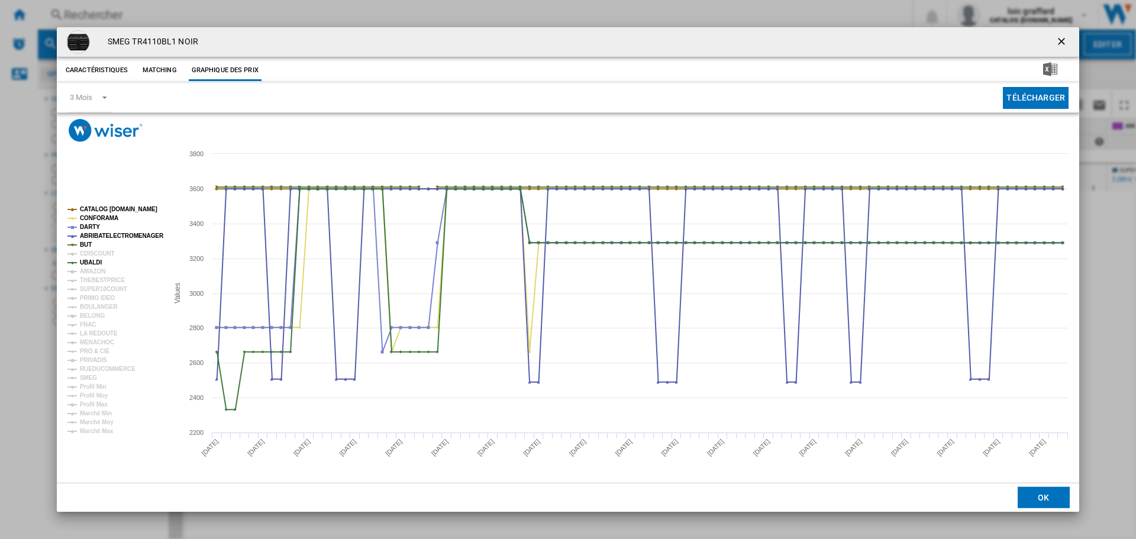
click at [86, 263] on tspan "UBALDI" at bounding box center [91, 262] width 22 height 7
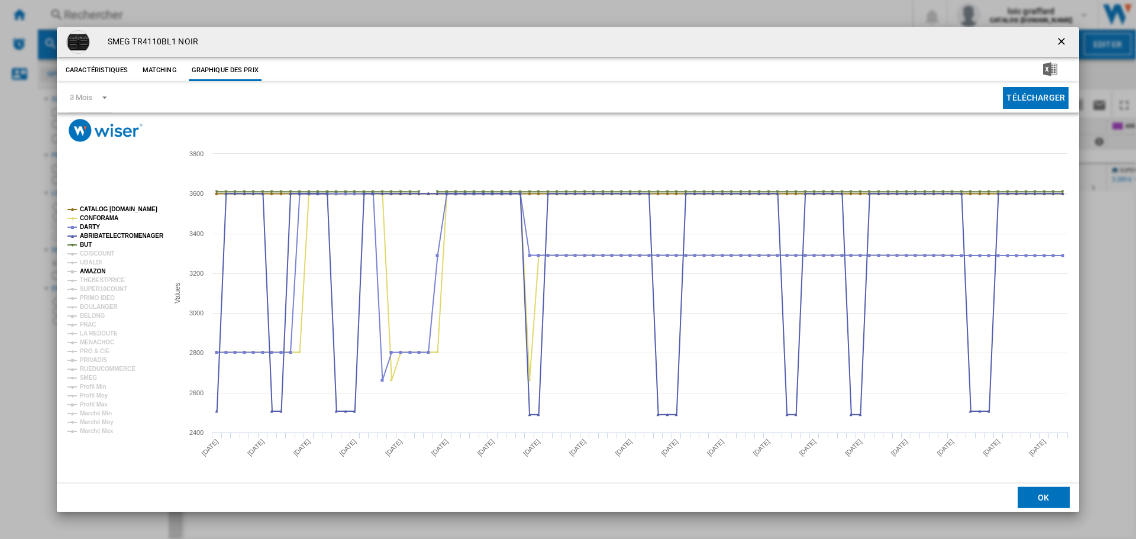
click at [86, 269] on tspan "AMAZON" at bounding box center [92, 271] width 25 height 7
click at [88, 281] on tspan "THEBESTPRICE" at bounding box center [102, 280] width 45 height 7
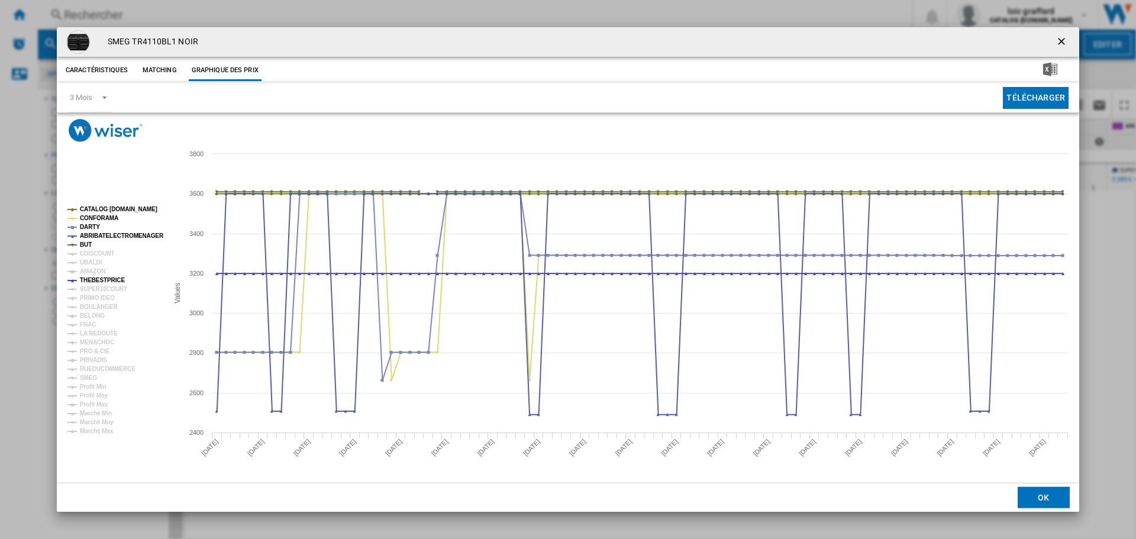
click at [88, 281] on tspan "THEBESTPRICE" at bounding box center [102, 280] width 45 height 7
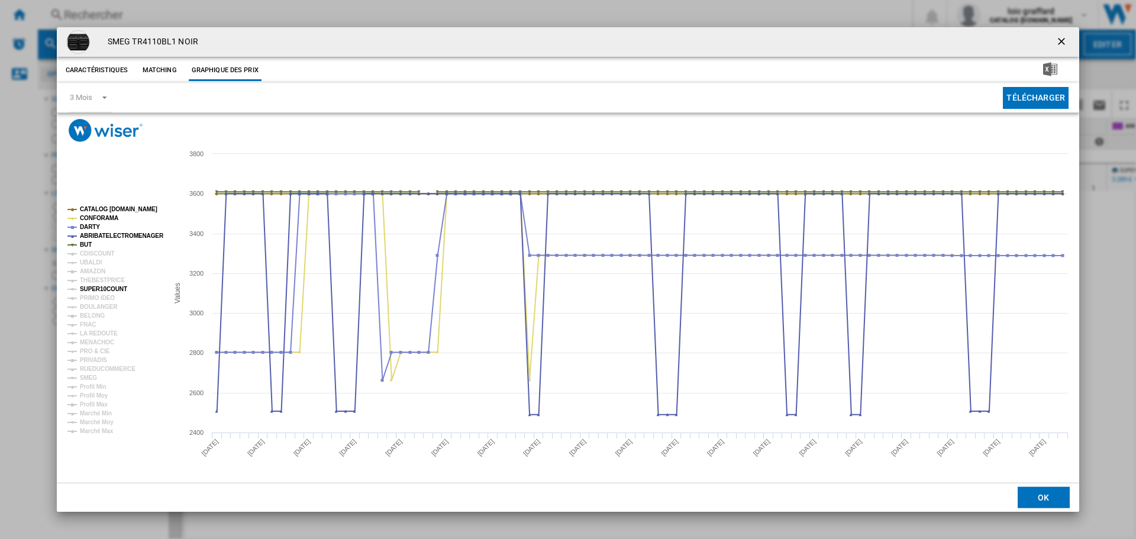
click at [88, 287] on tspan "SUPER10COUNT" at bounding box center [103, 289] width 47 height 7
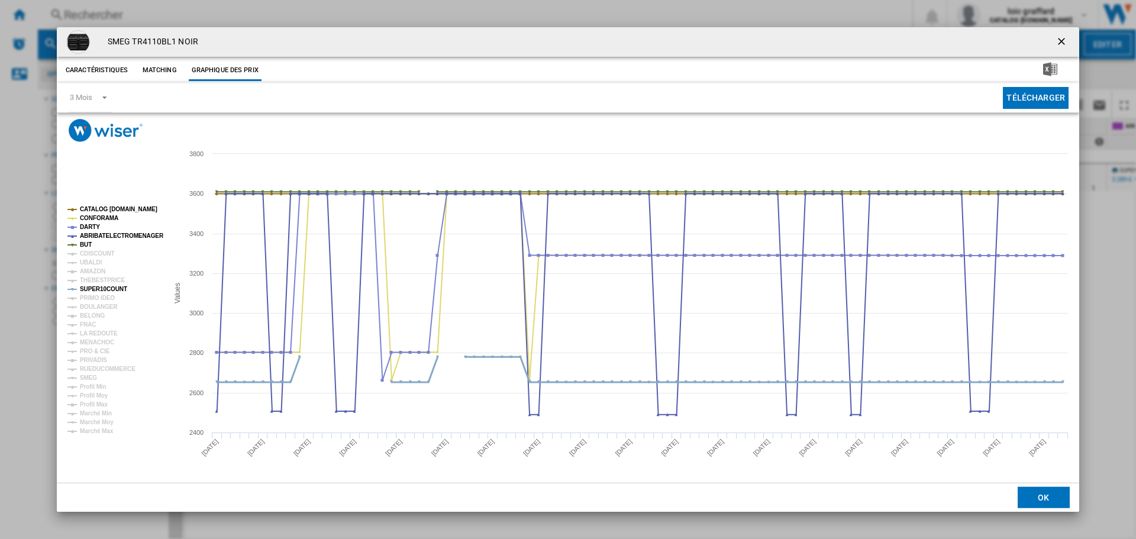
click at [85, 288] on tspan "SUPER10COUNT" at bounding box center [103, 289] width 47 height 7
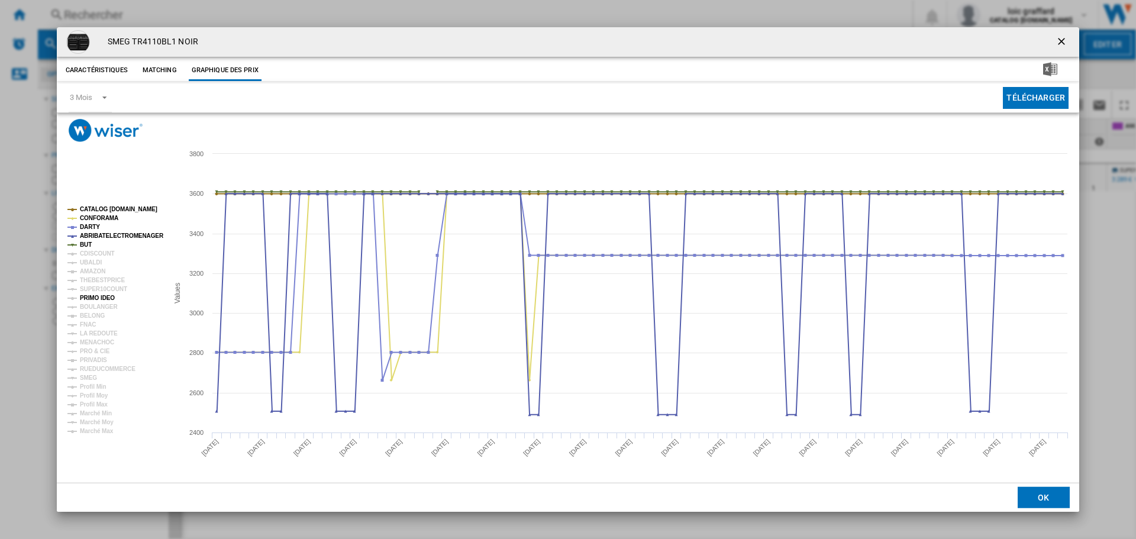
click at [85, 297] on tspan "PRIMO IDEO" at bounding box center [97, 298] width 35 height 7
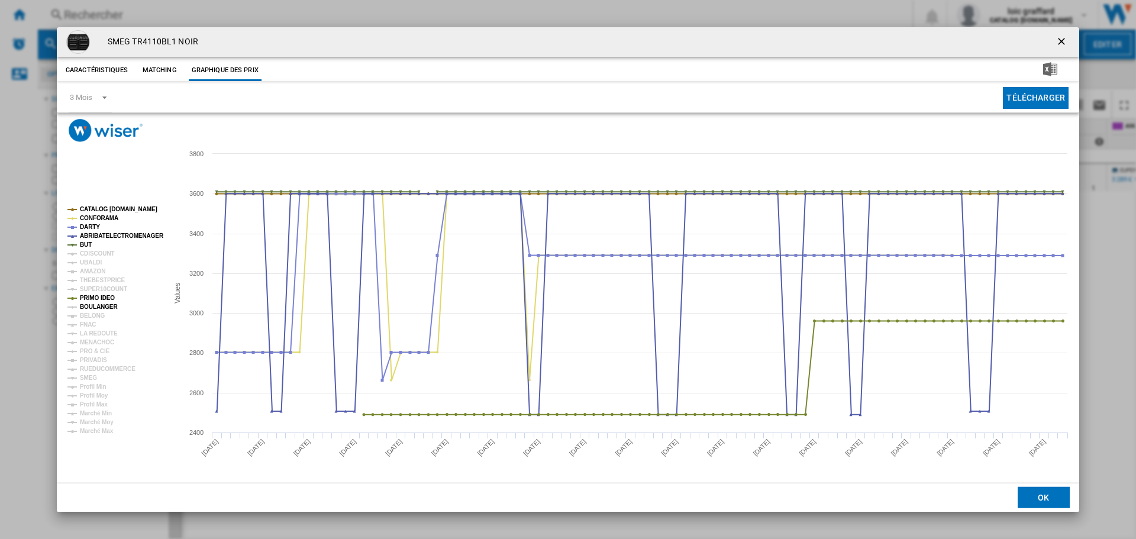
click at [90, 304] on tspan "BOULANGER" at bounding box center [99, 307] width 38 height 7
click at [90, 296] on tspan "PRIMO IDEO" at bounding box center [97, 298] width 35 height 7
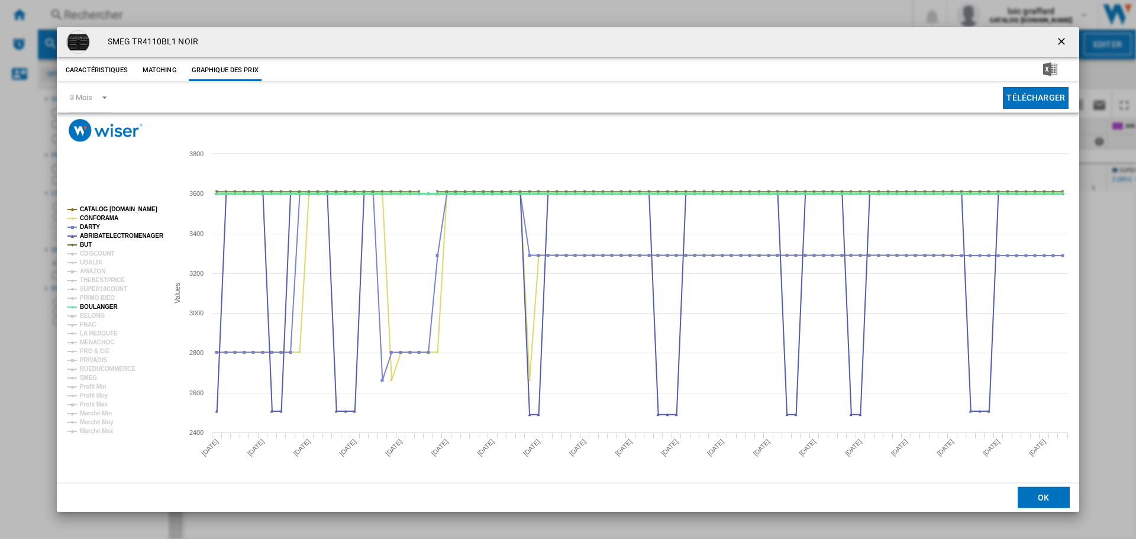
click at [88, 305] on tspan "BOULANGER" at bounding box center [99, 307] width 38 height 7
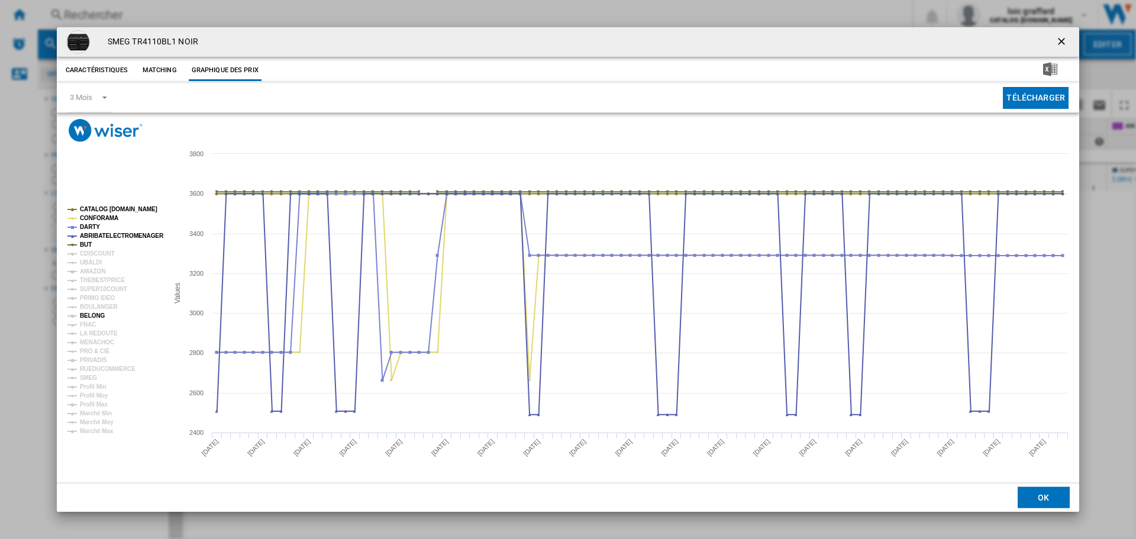
click at [88, 315] on tspan "BELONG" at bounding box center [92, 316] width 25 height 7
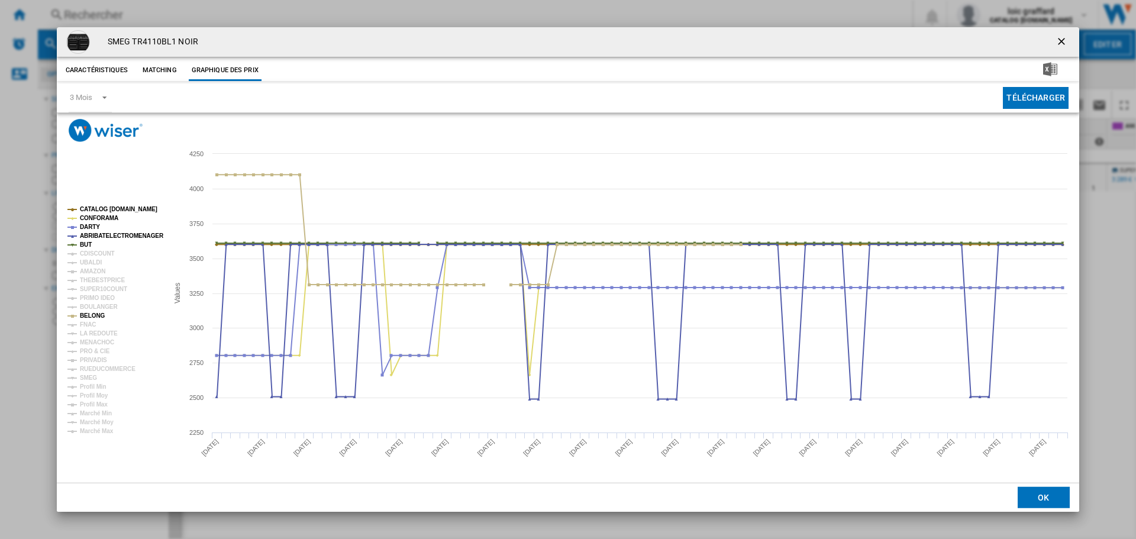
click at [88, 315] on tspan "BELONG" at bounding box center [92, 316] width 25 height 7
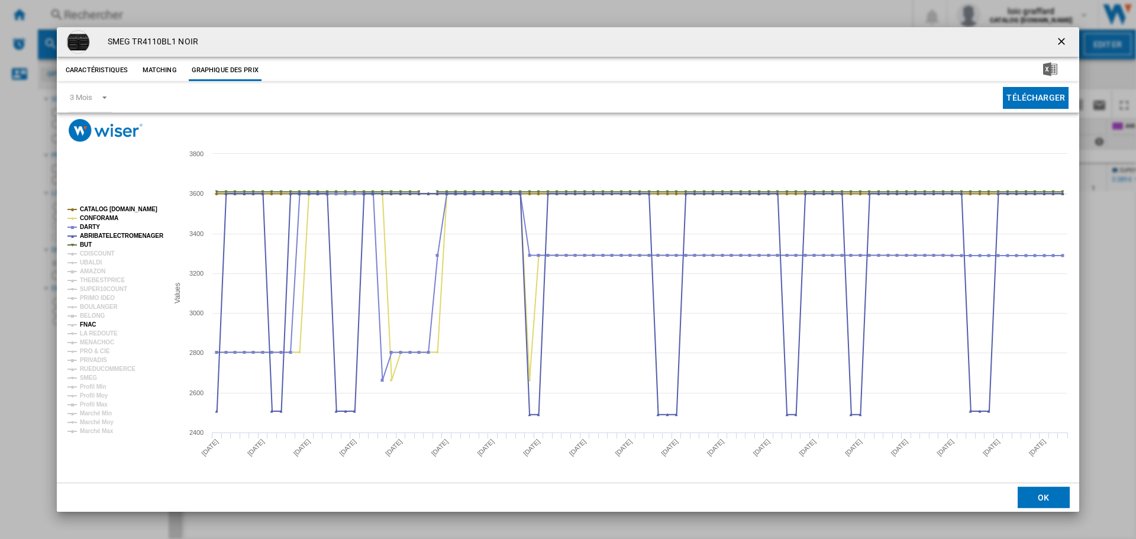
click at [85, 325] on tspan "FNAC" at bounding box center [88, 324] width 16 height 7
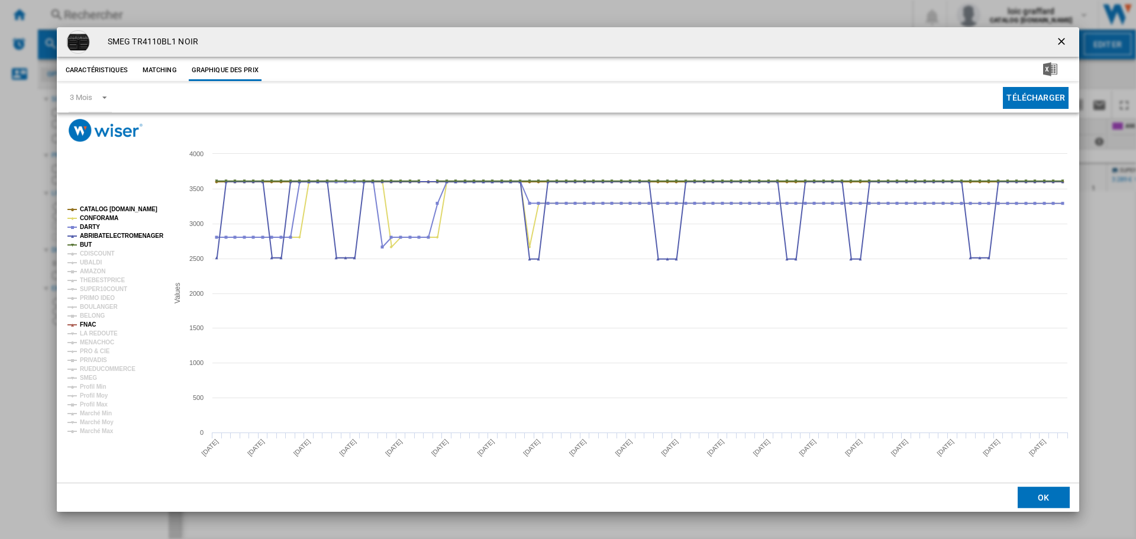
click at [85, 325] on tspan "FNAC" at bounding box center [88, 324] width 16 height 7
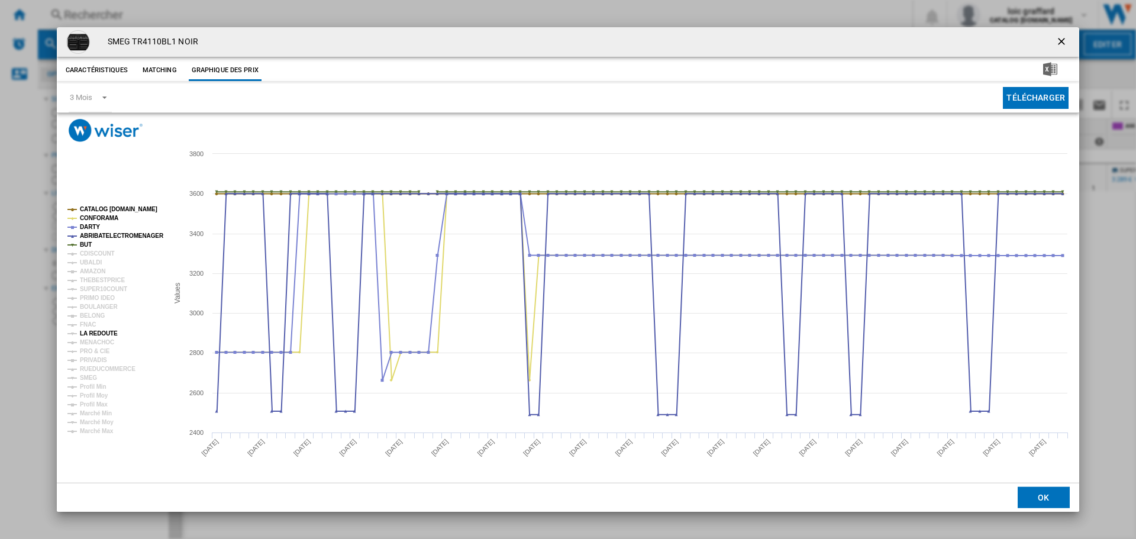
click at [85, 331] on tspan "LA REDOUTE" at bounding box center [99, 333] width 38 height 7
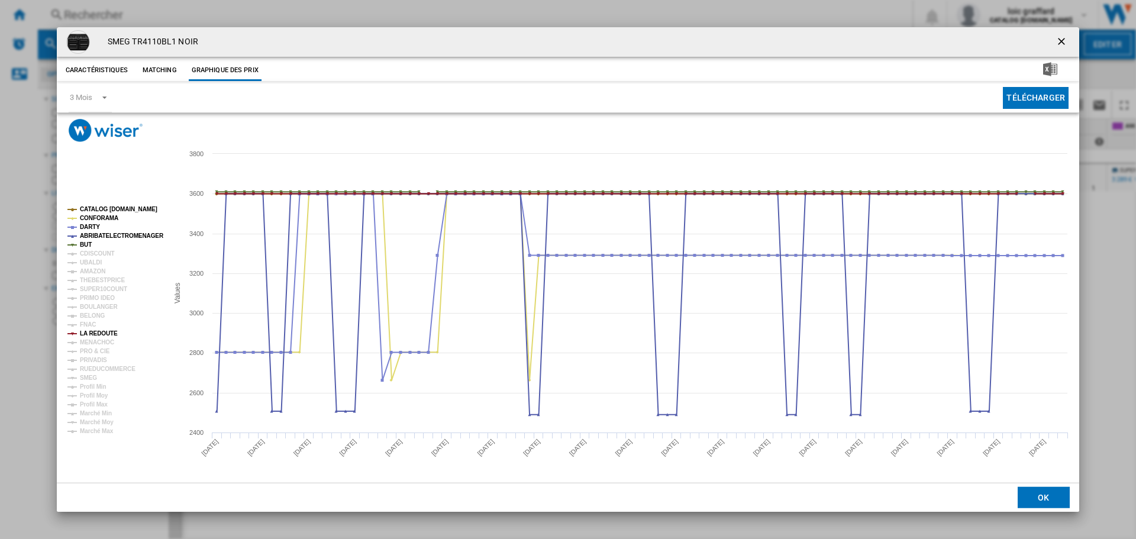
click at [85, 331] on tspan "LA REDOUTE" at bounding box center [99, 333] width 38 height 7
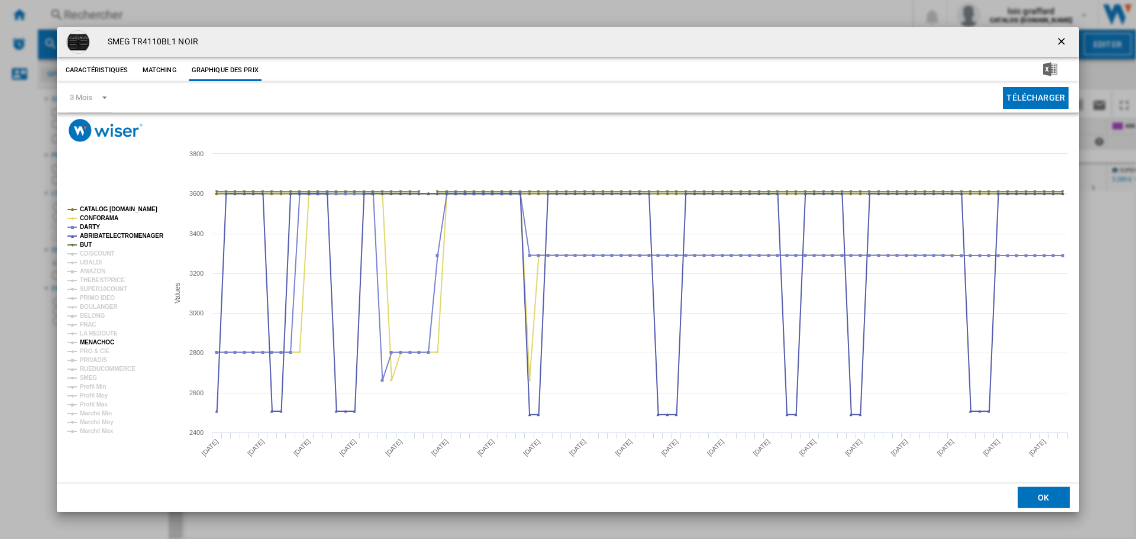
click at [85, 343] on tspan "MENACHOC" at bounding box center [97, 342] width 34 height 7
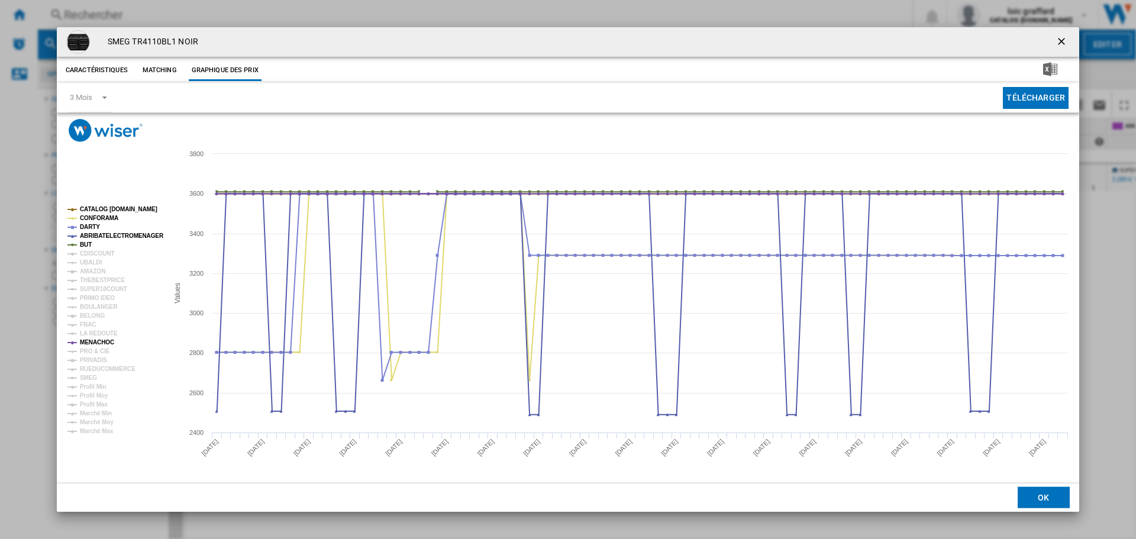
click at [85, 343] on tspan "MENACHOC" at bounding box center [97, 342] width 34 height 7
click at [83, 351] on tspan "PRO & CIE" at bounding box center [95, 351] width 30 height 7
click at [83, 359] on tspan "PRIVADIS" at bounding box center [93, 360] width 27 height 7
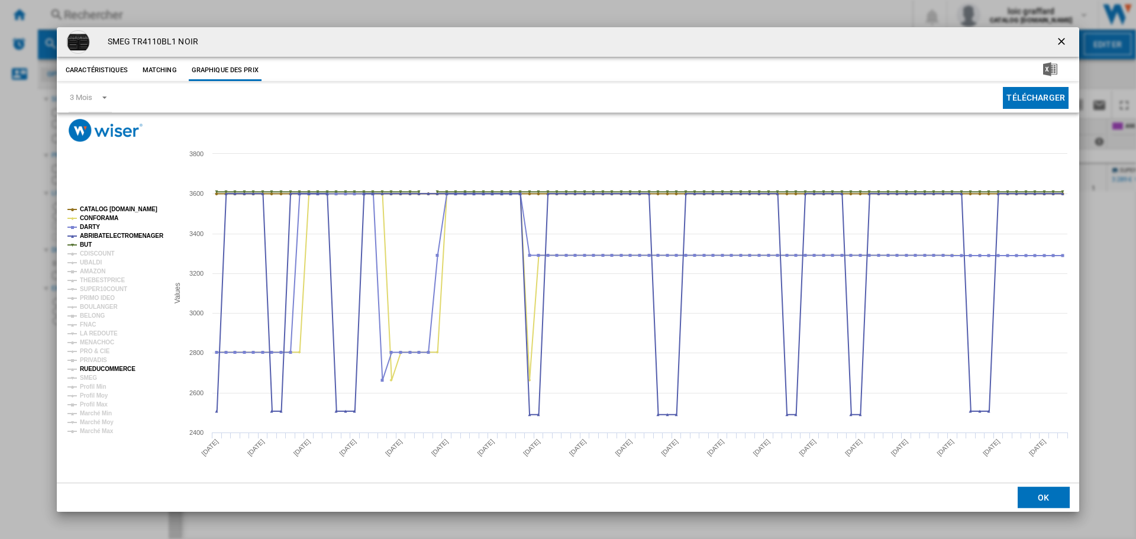
click at [85, 368] on tspan "RUEDUCOMMERCE" at bounding box center [108, 369] width 56 height 7
click at [87, 376] on tspan "SMEG" at bounding box center [88, 378] width 17 height 7
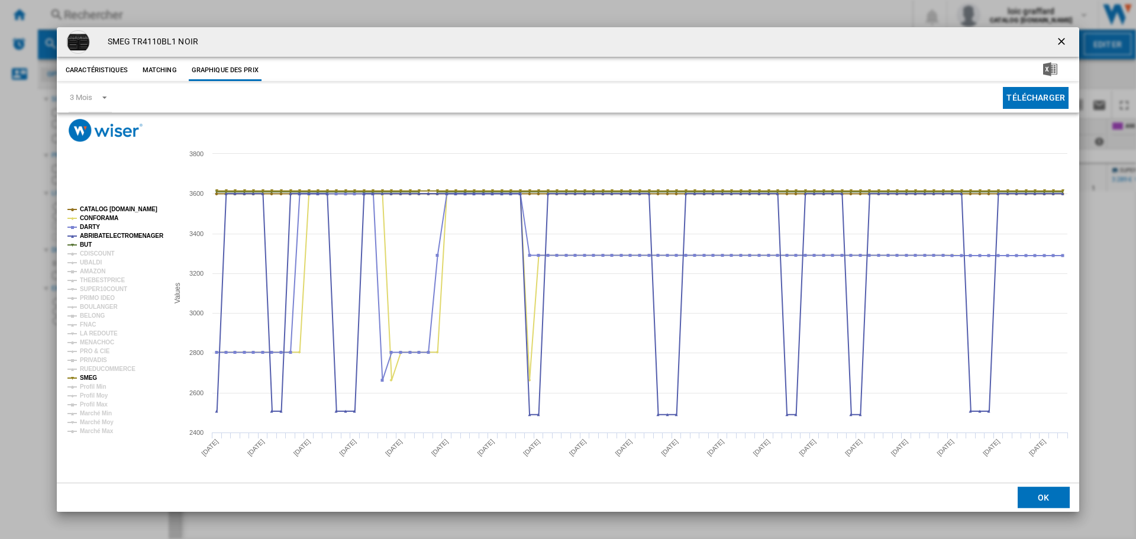
click at [87, 376] on tspan "SMEG" at bounding box center [88, 378] width 17 height 7
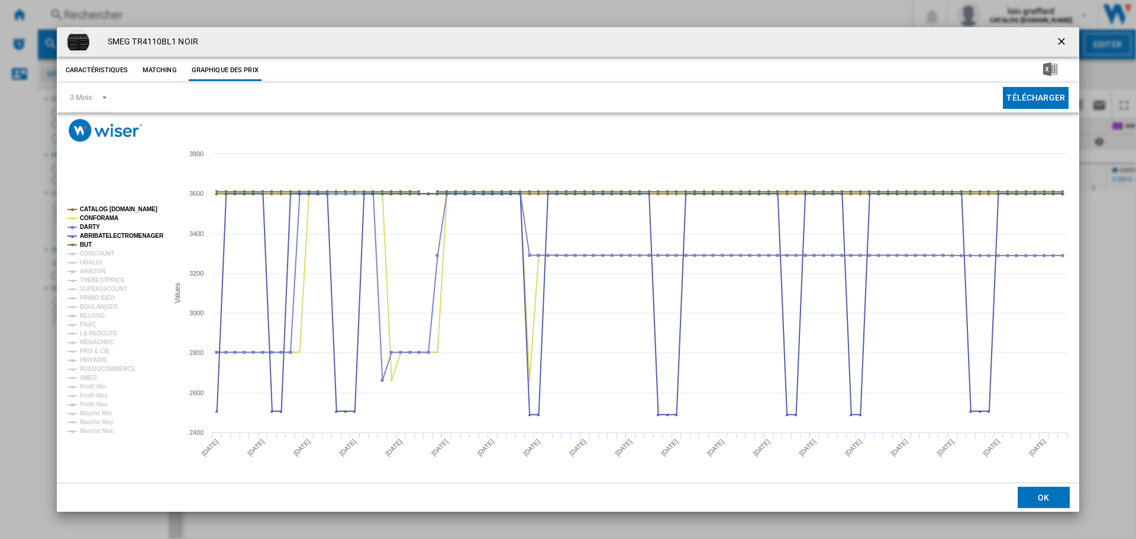
click at [1062, 40] on ng-md-icon "getI18NText('BUTTONS.CLOSE_DIALOG')" at bounding box center [1063, 43] width 14 height 14
